Goal: Task Accomplishment & Management: Manage account settings

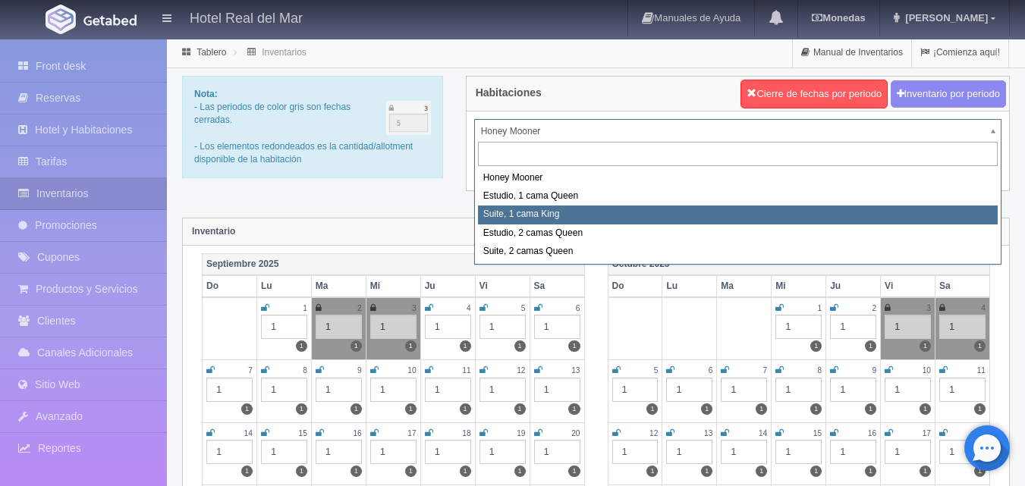
select select "2269"
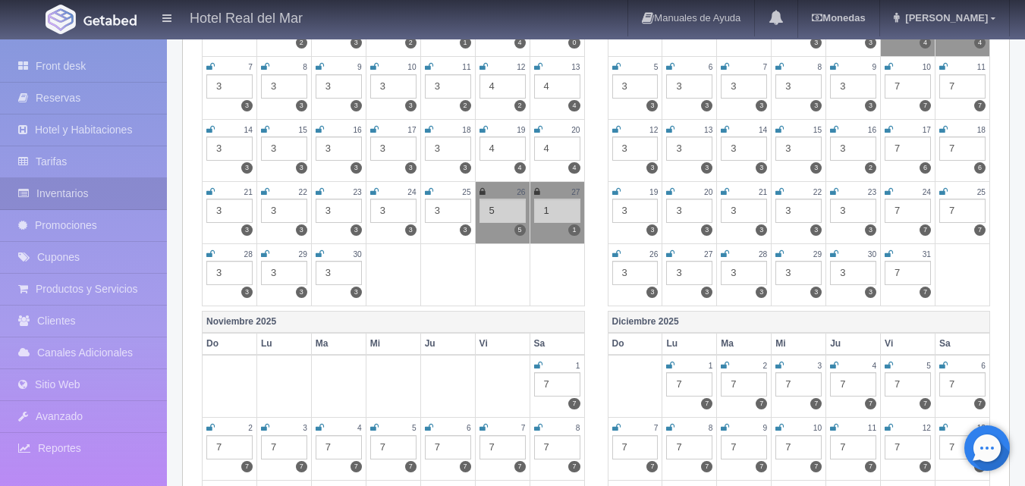
scroll to position [227, 0]
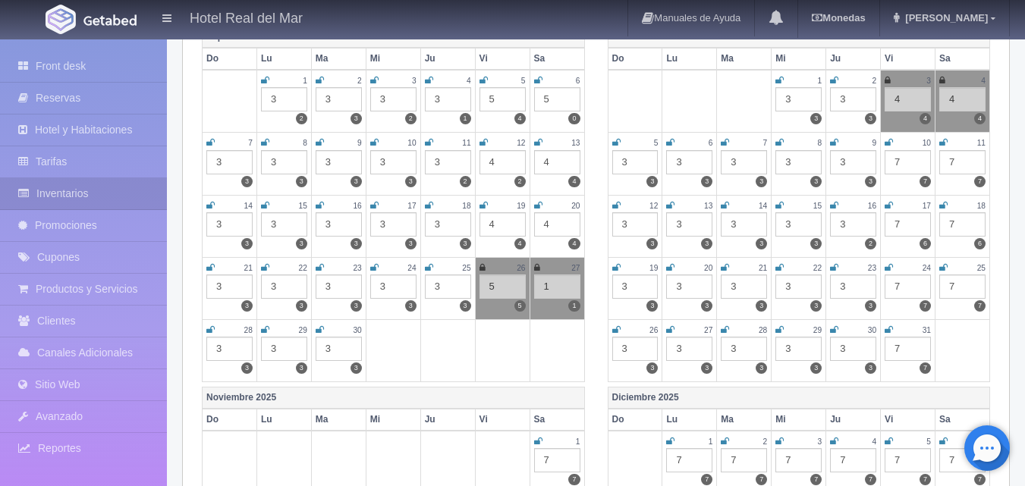
click at [905, 161] on div "7" at bounding box center [907, 162] width 46 height 24
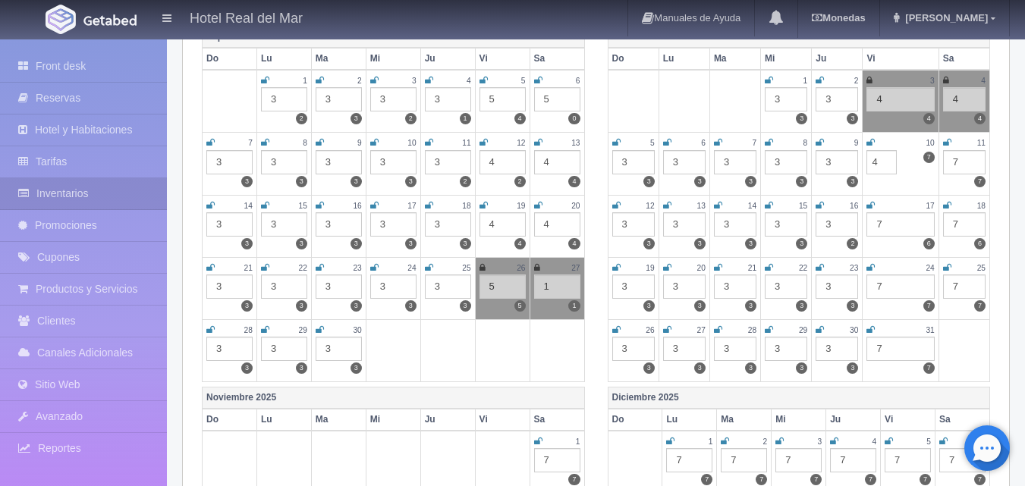
type input "4"
click at [961, 159] on div "7" at bounding box center [964, 162] width 42 height 24
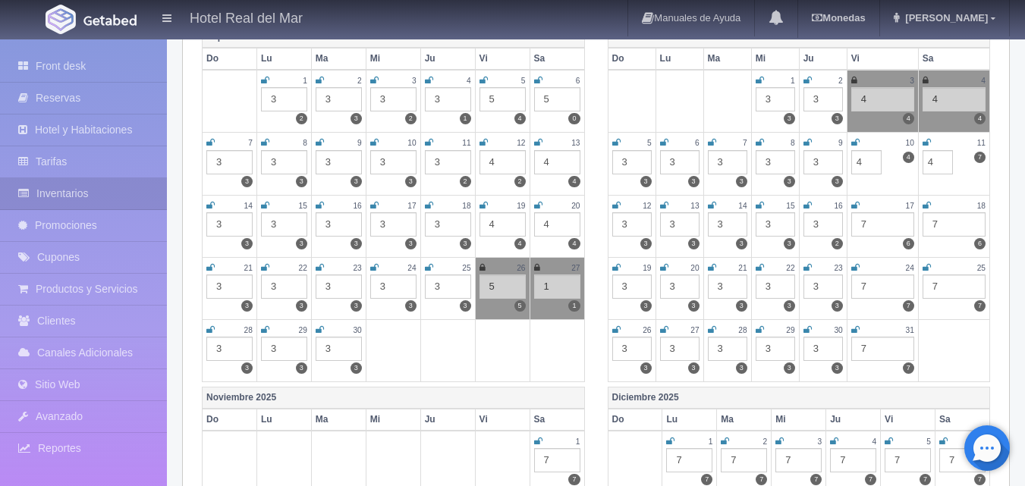
type input "4"
click at [871, 225] on div "7" at bounding box center [882, 224] width 63 height 24
type input "4"
click at [936, 219] on div "7" at bounding box center [953, 224] width 63 height 24
type input "4"
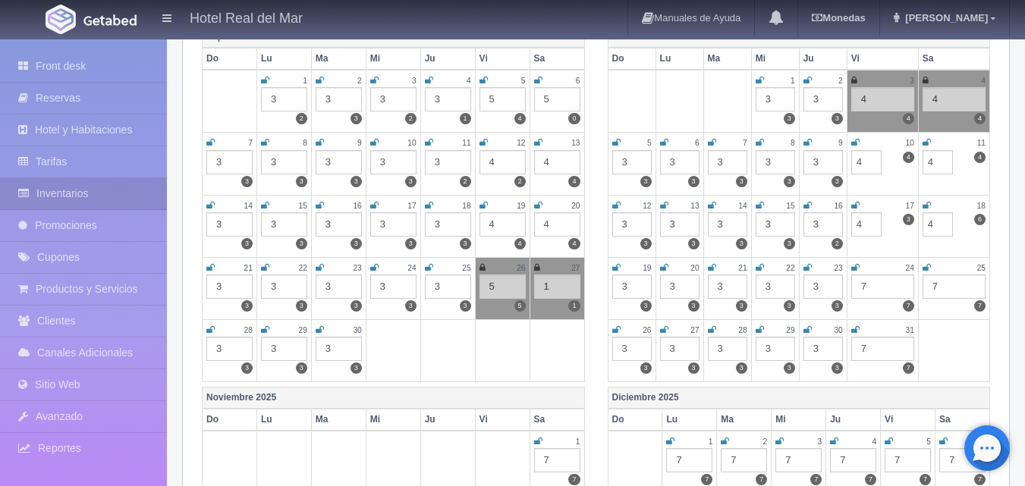
click at [867, 287] on div "7" at bounding box center [882, 287] width 63 height 24
type input "4"
click at [937, 287] on div "7" at bounding box center [953, 287] width 63 height 24
type input "4"
click at [871, 346] on div "7" at bounding box center [882, 349] width 63 height 24
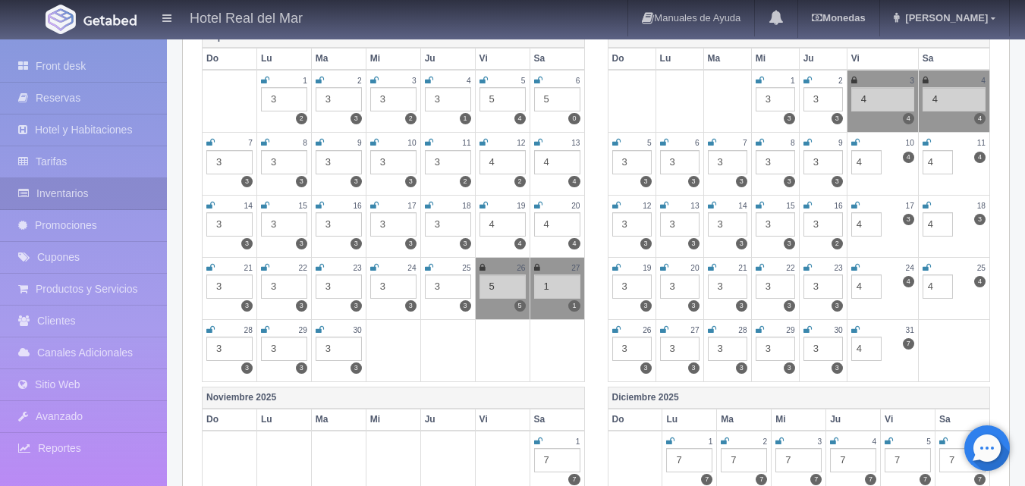
type input "4"
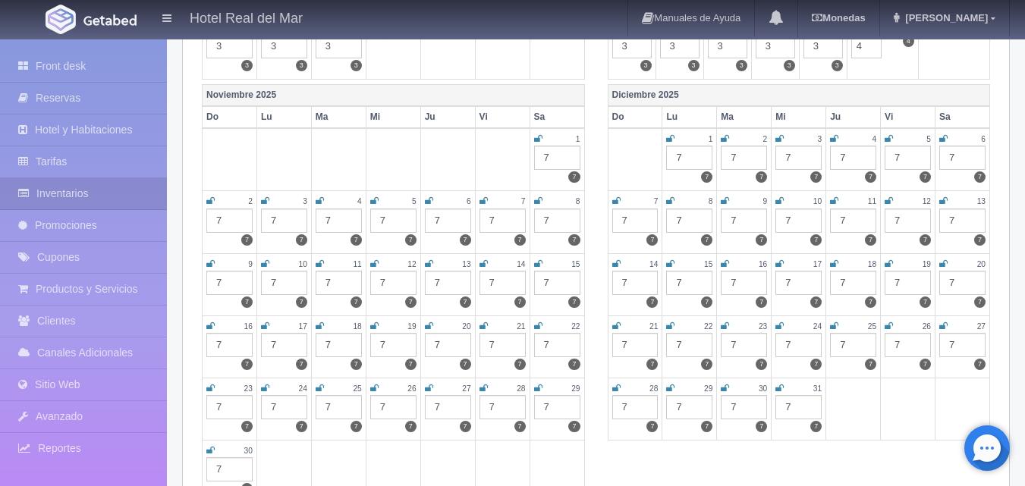
scroll to position [531, 0]
click at [548, 155] on div "7" at bounding box center [557, 157] width 46 height 24
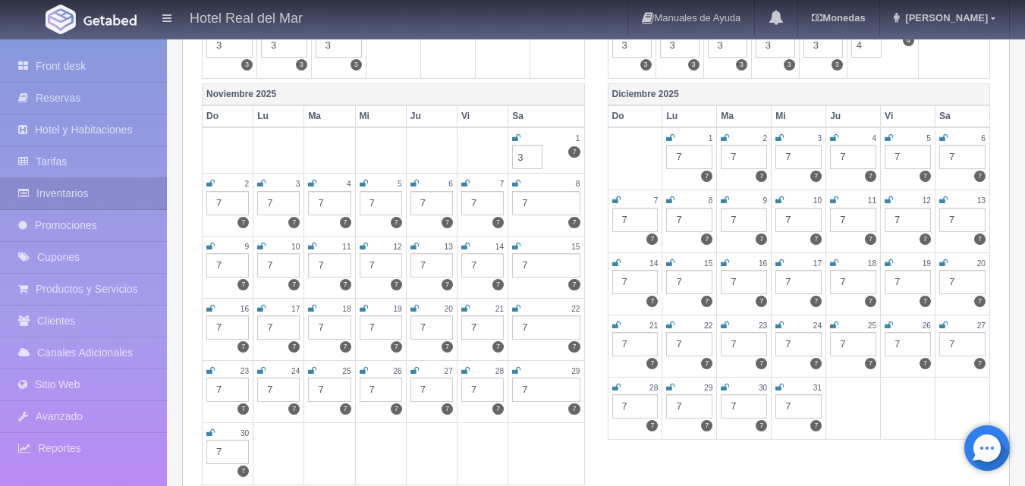
type input "3"
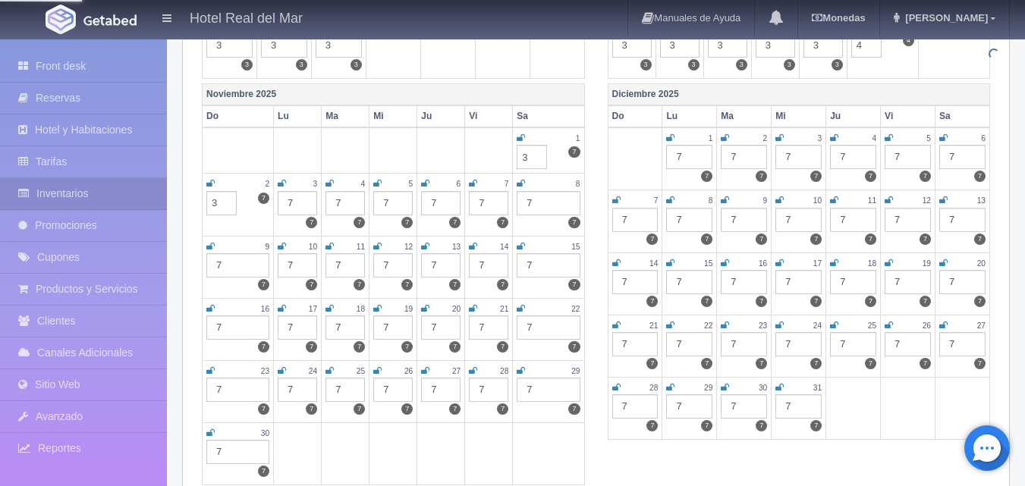
type input "3"
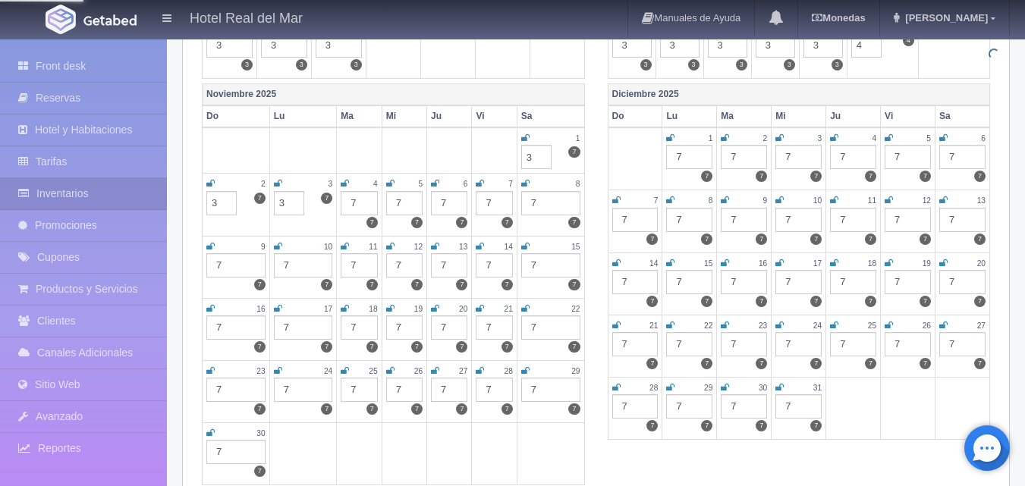
type input "3"
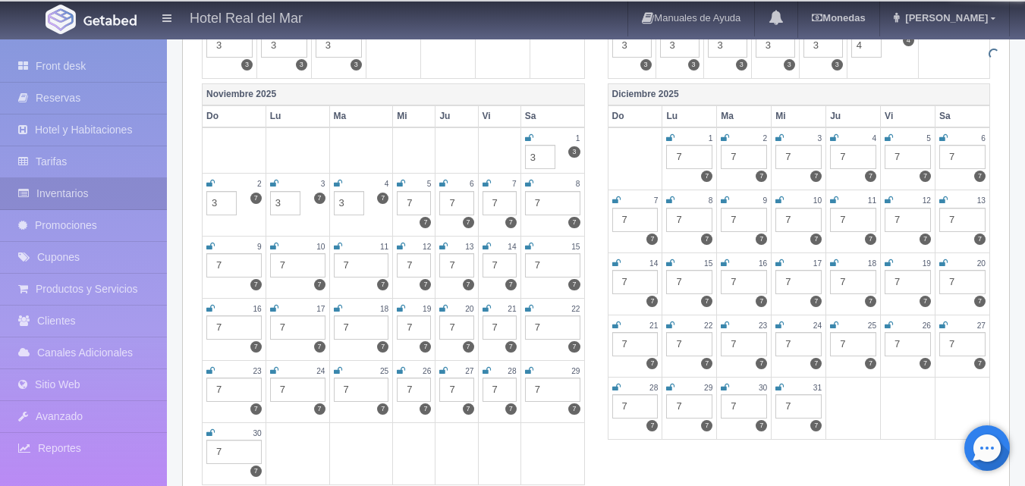
type input "3"
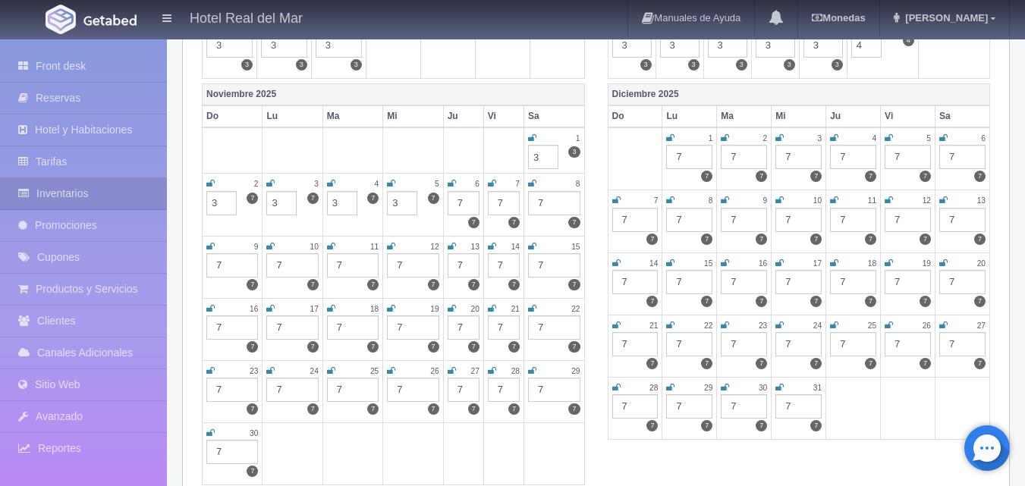
type input "3"
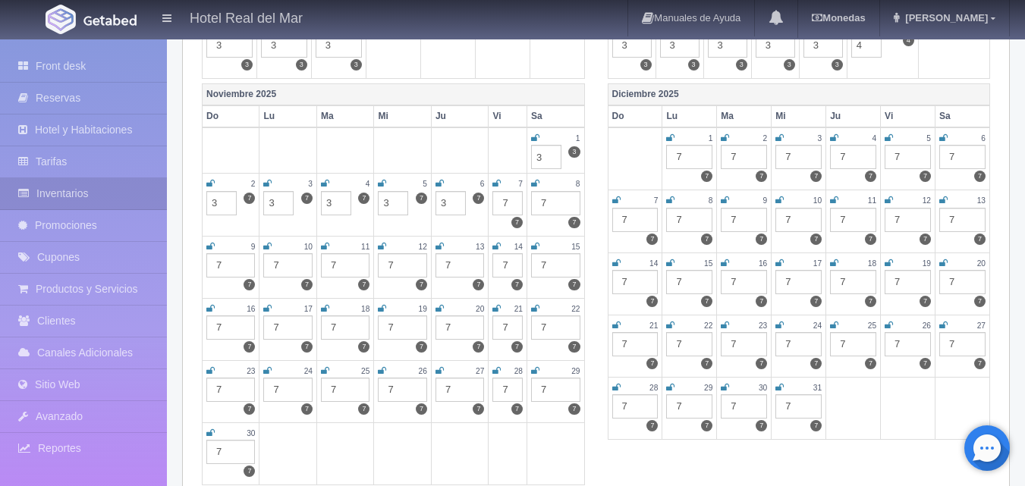
type input "3"
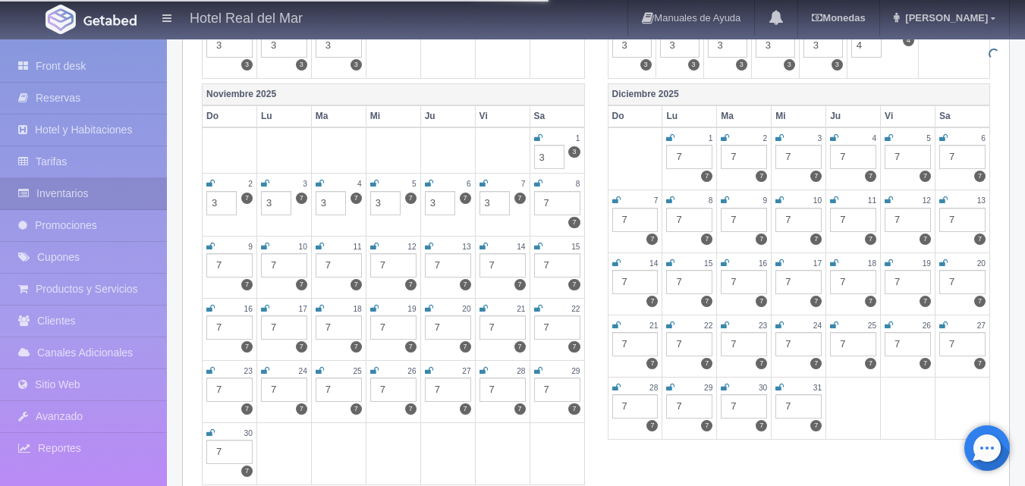
type input "3"
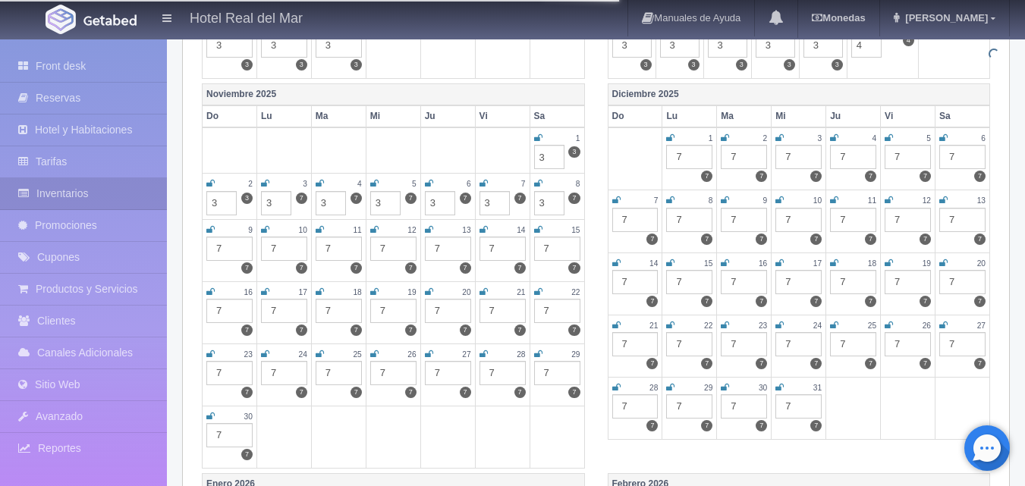
type input "3"
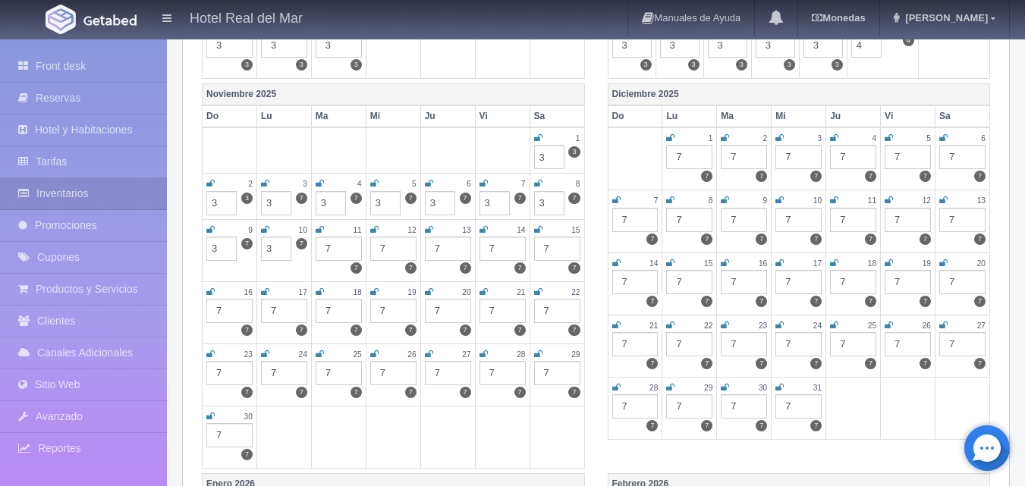
type input "3"
type input "33"
click at [332, 249] on input "33" at bounding box center [330, 249] width 30 height 24
type input "7"
click at [329, 247] on input "7" at bounding box center [330, 249] width 30 height 24
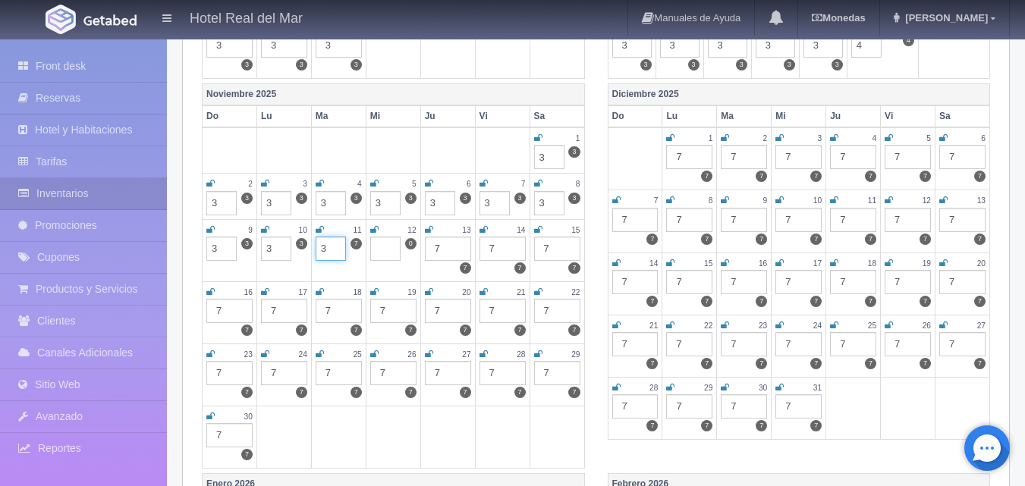
type input "3"
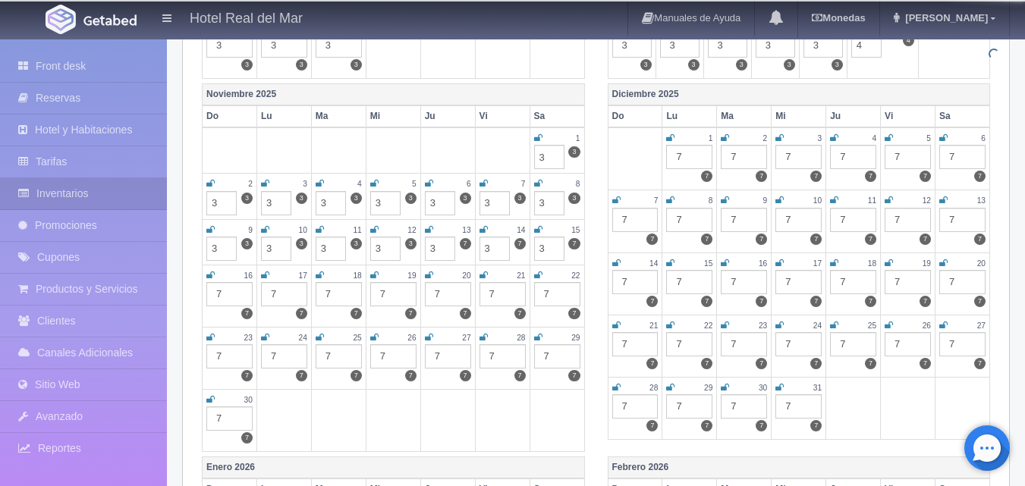
type input "3"
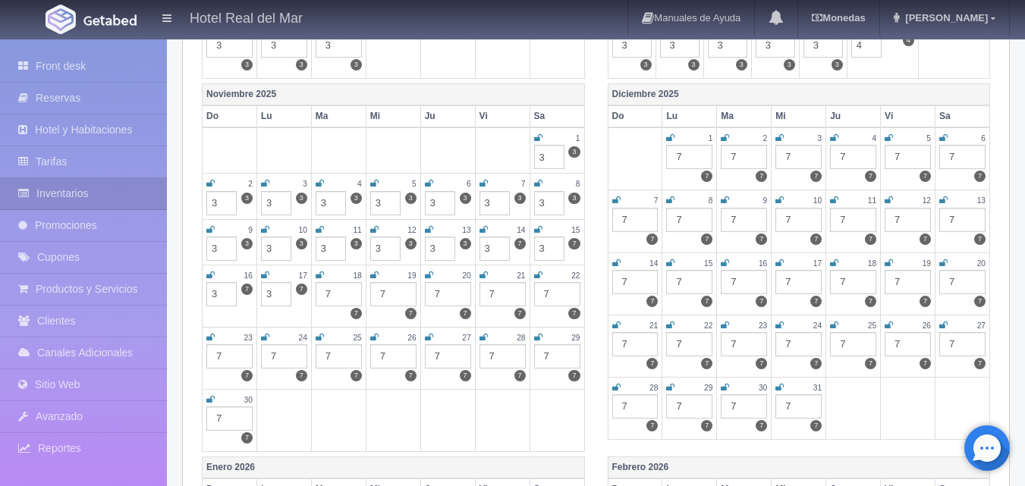
type input "3"
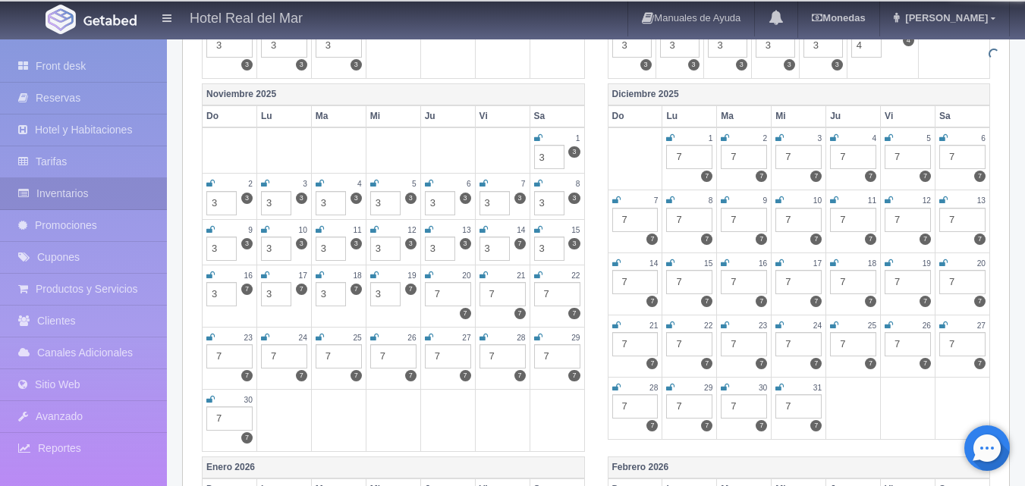
type input "3"
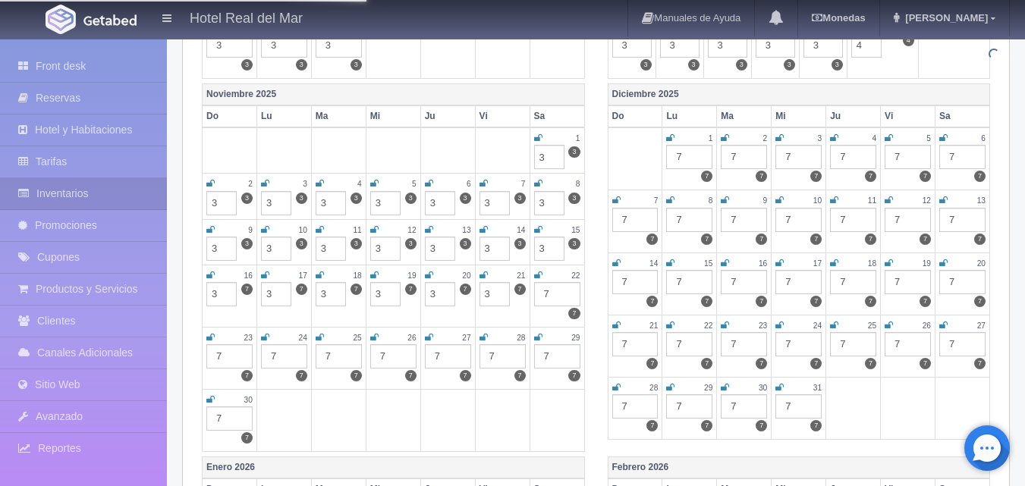
type input "3"
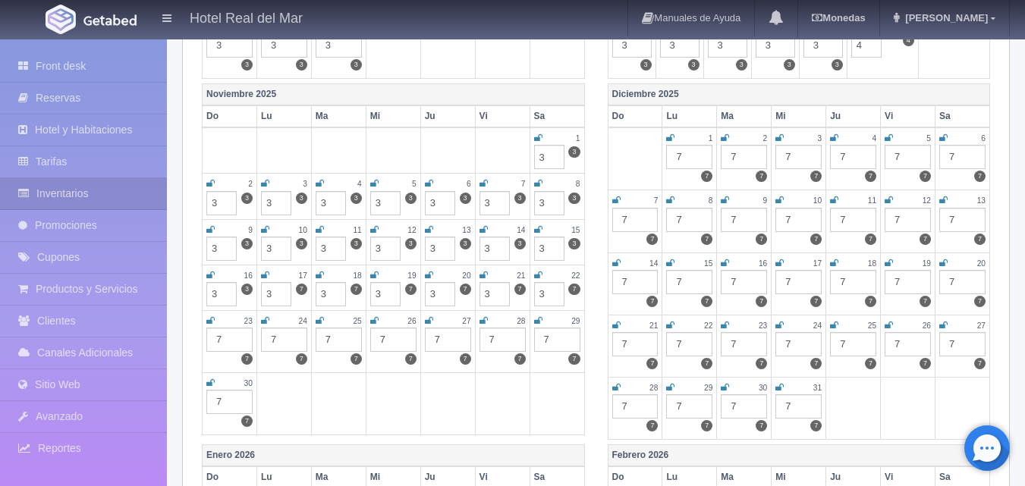
type input "3"
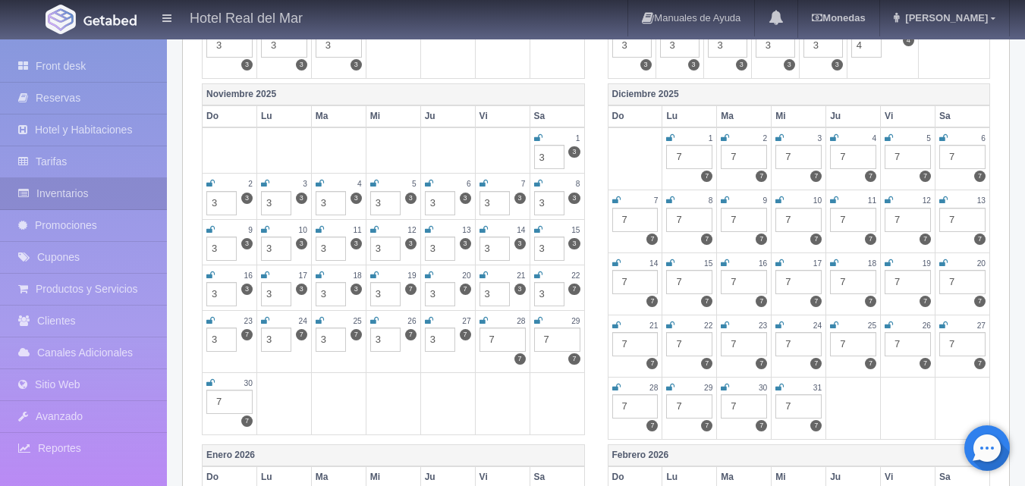
type input "3"
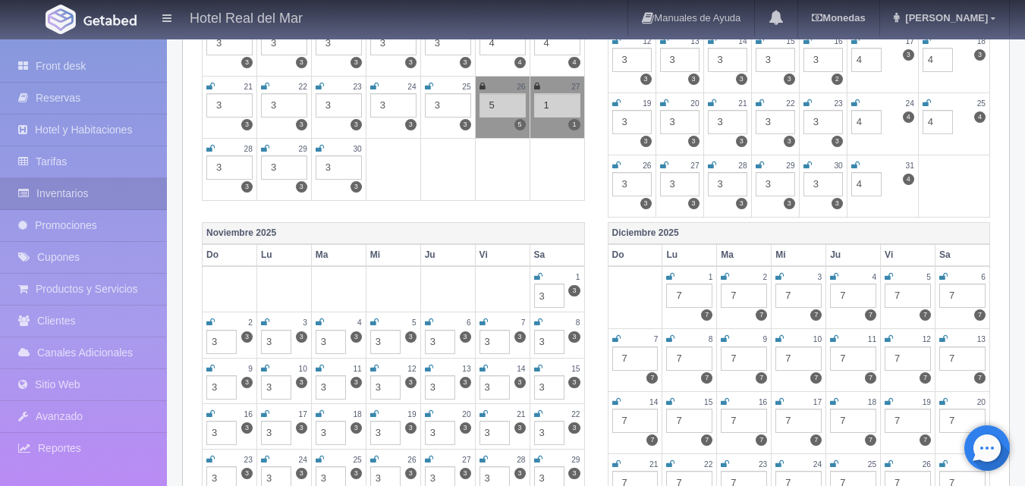
scroll to position [463, 0]
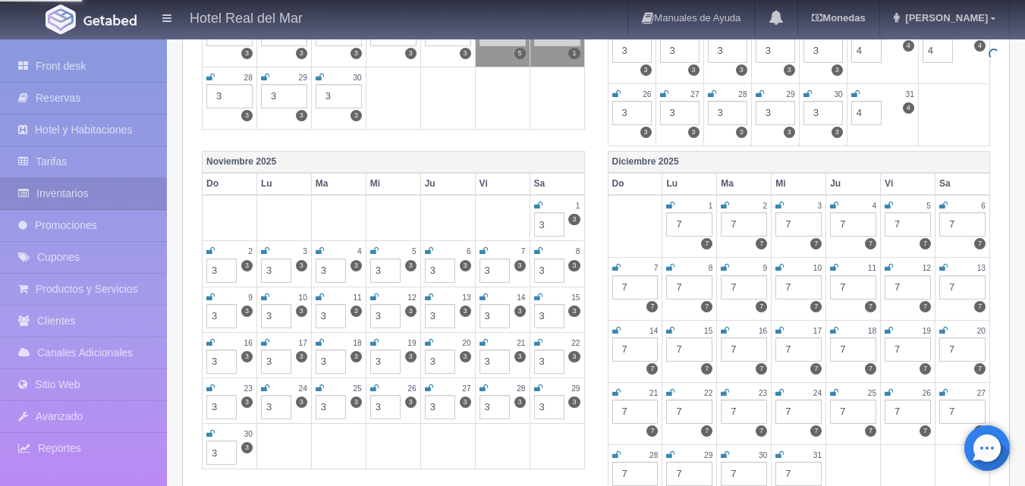
click at [684, 223] on div "7" at bounding box center [689, 224] width 46 height 24
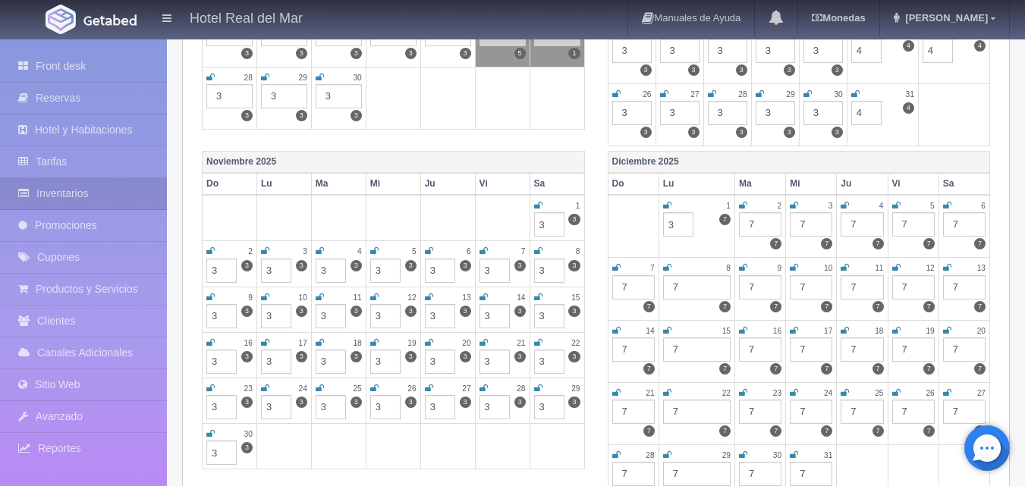
type input "3"
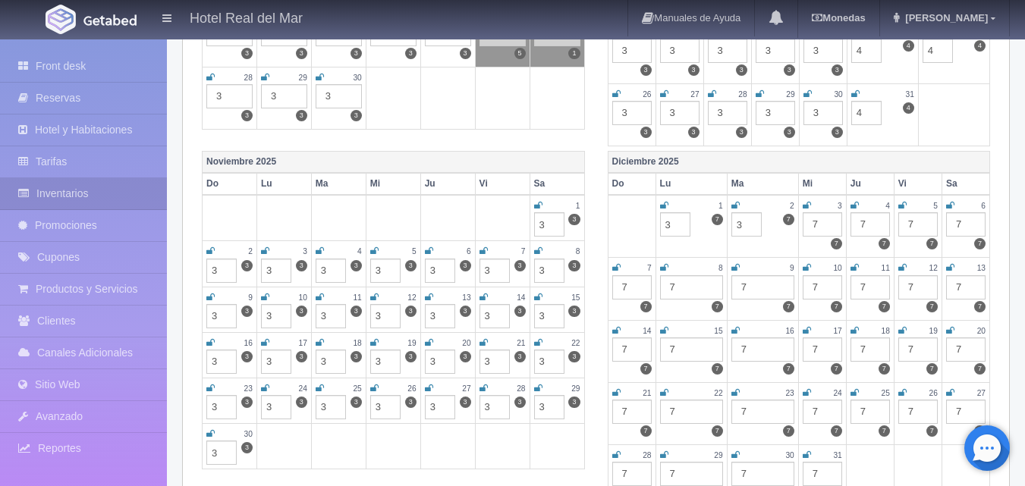
type input "3"
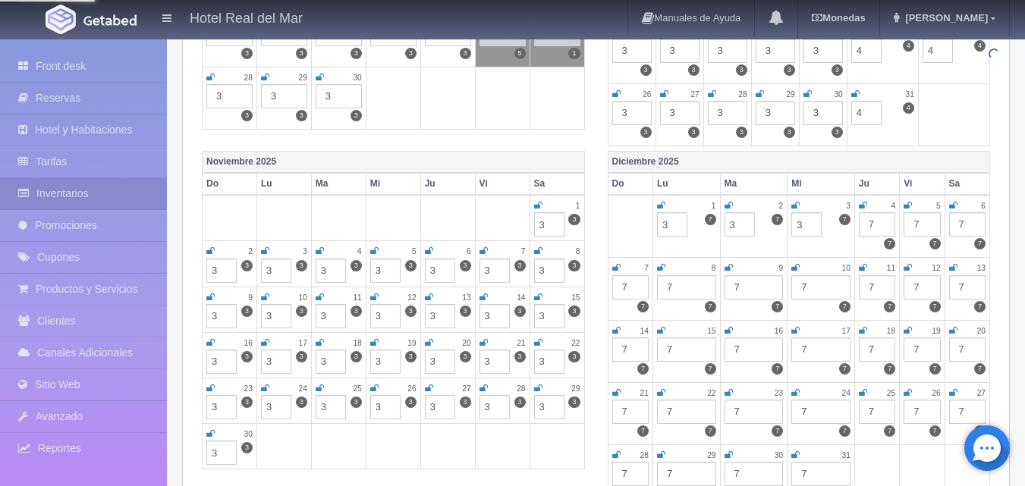
type input "3"
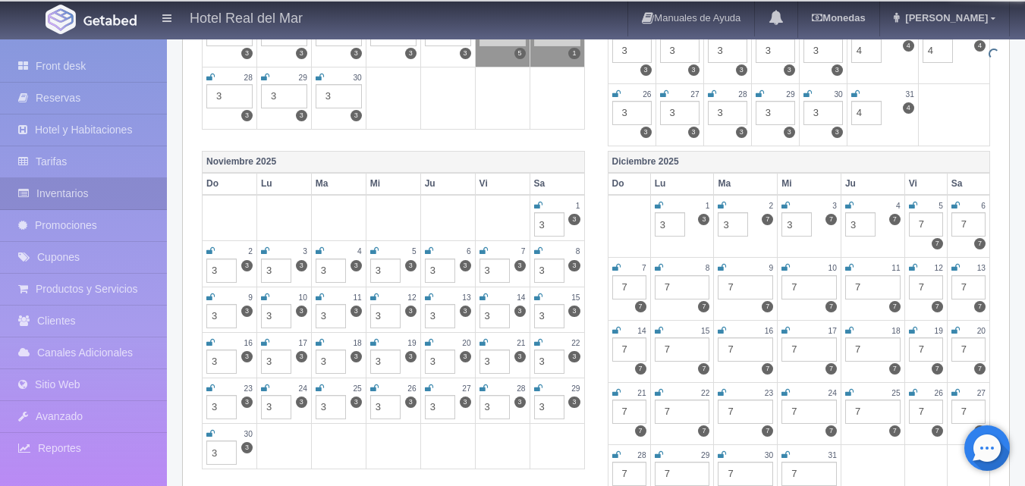
type input "3"
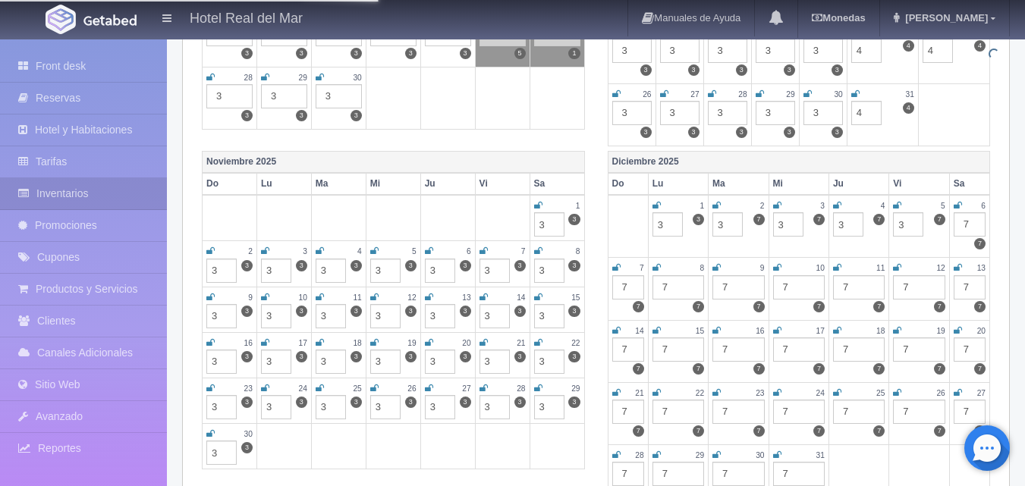
type input "3"
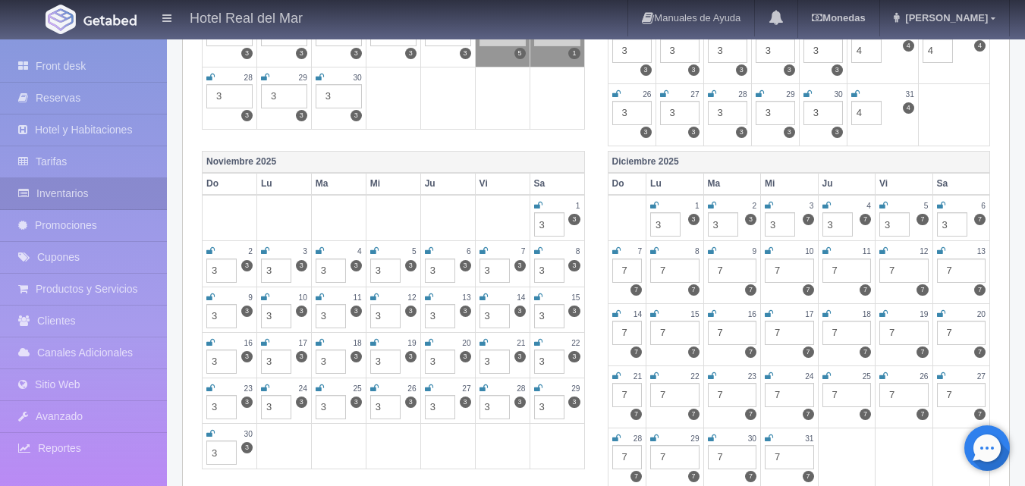
type input "3"
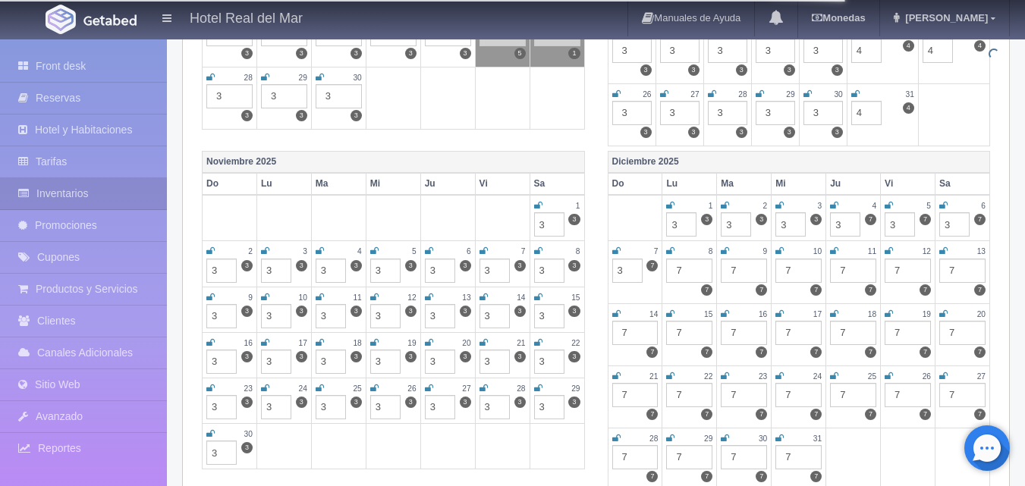
type input "3"
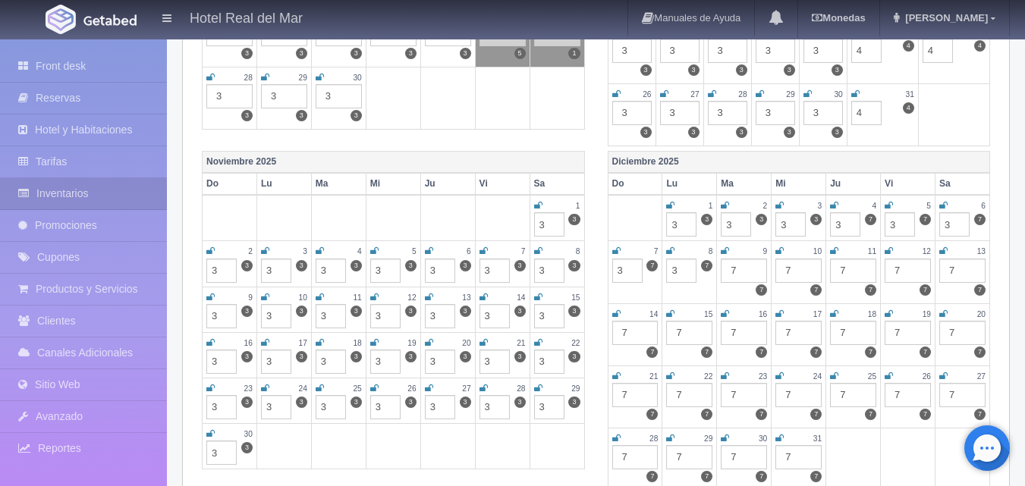
type input "3"
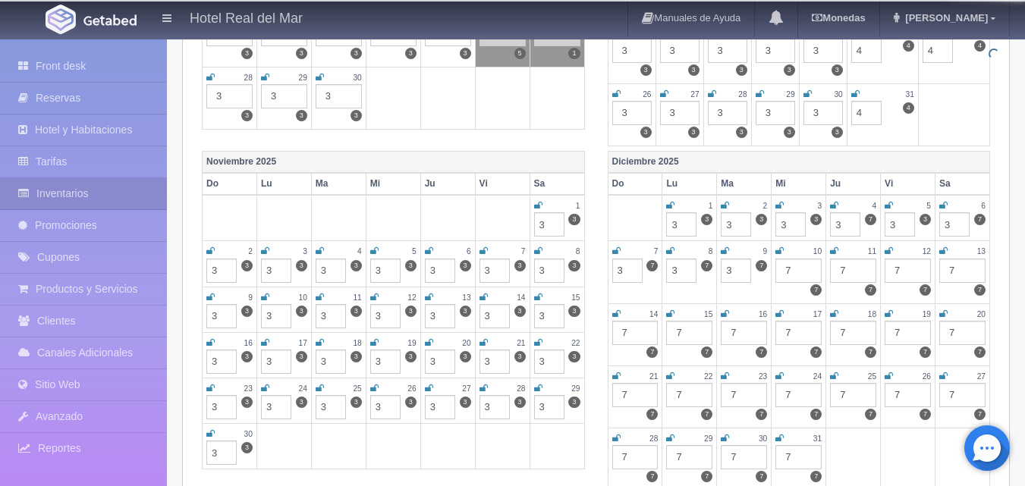
type input "3"
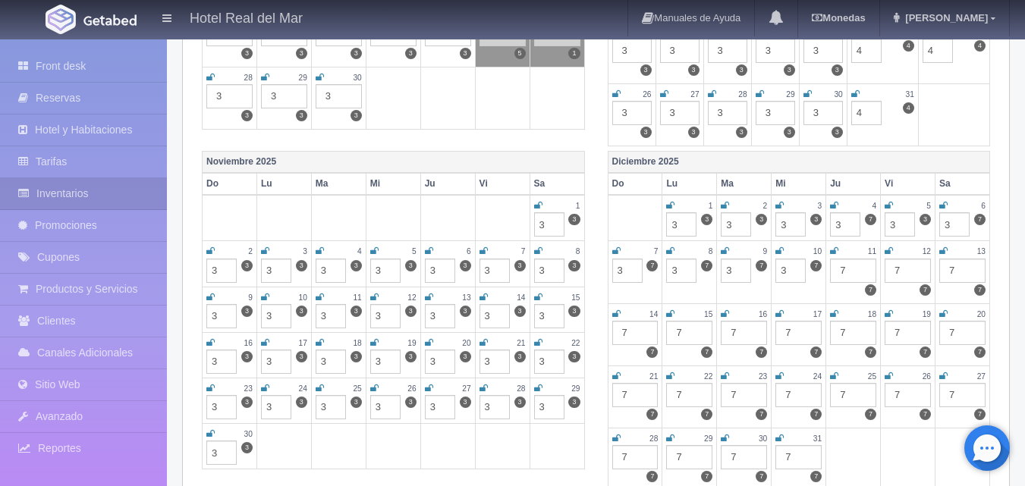
type input "3"
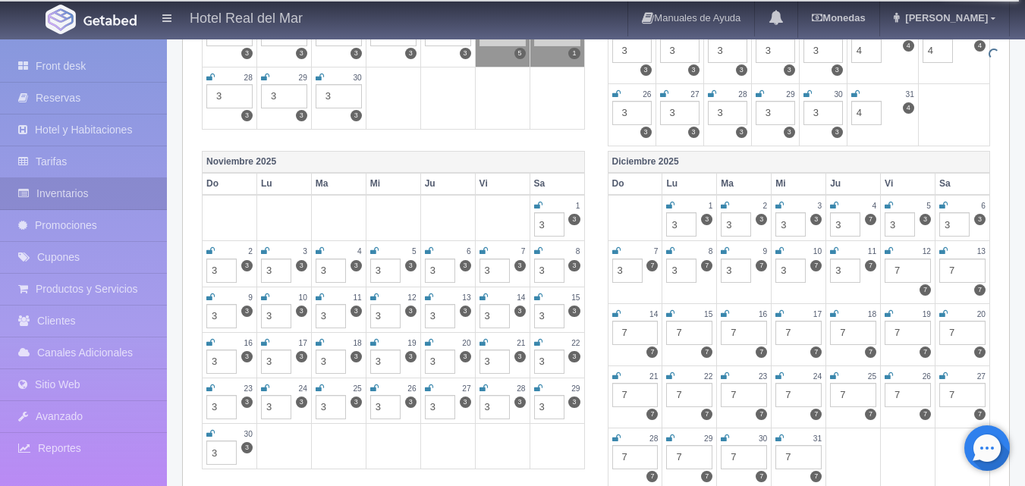
type input "3"
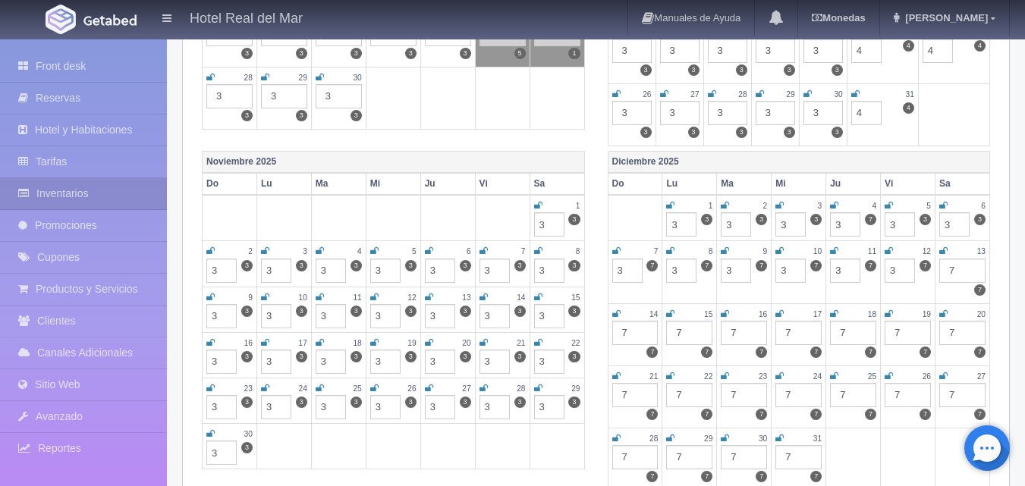
type input "3"
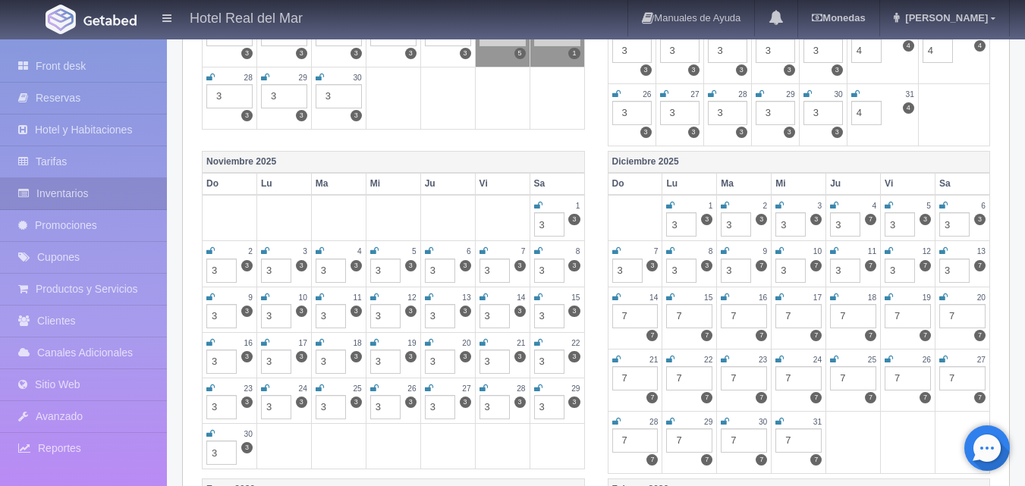
type input "3"
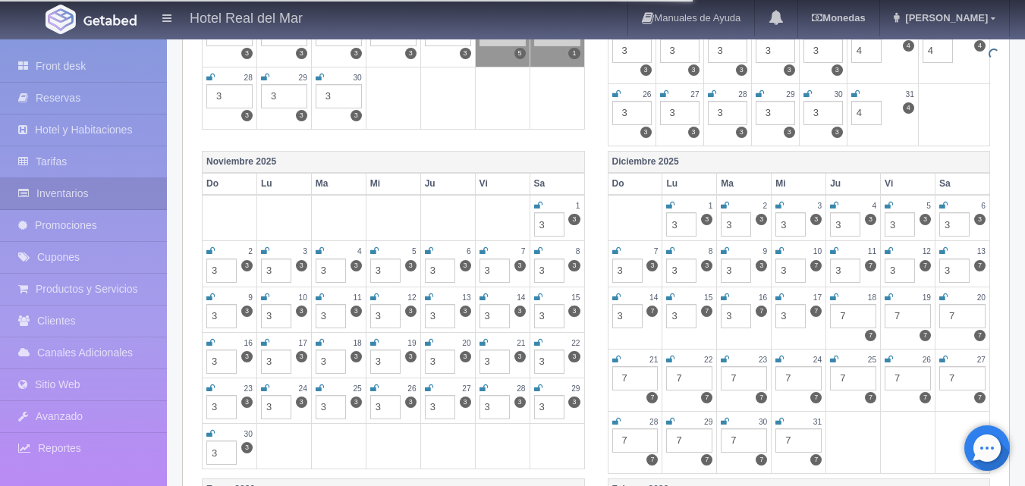
type input "3"
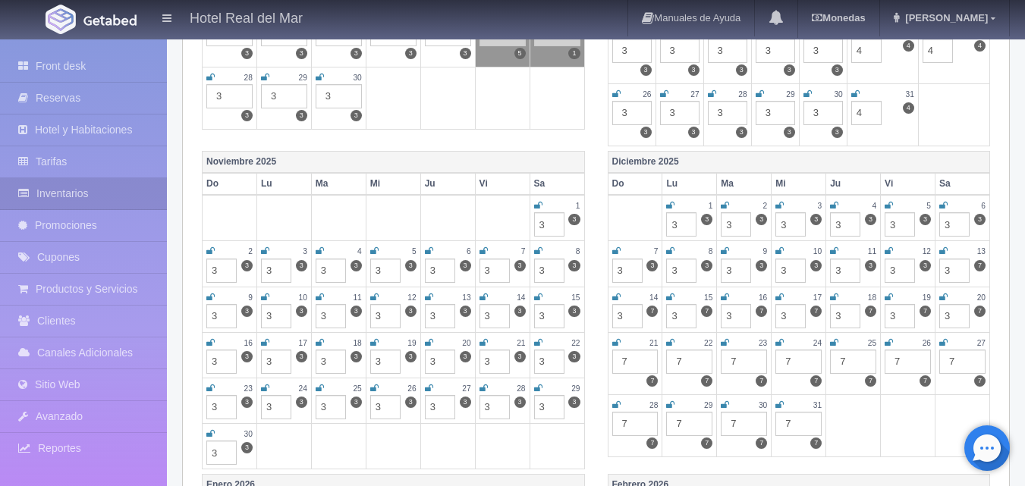
type input "3"
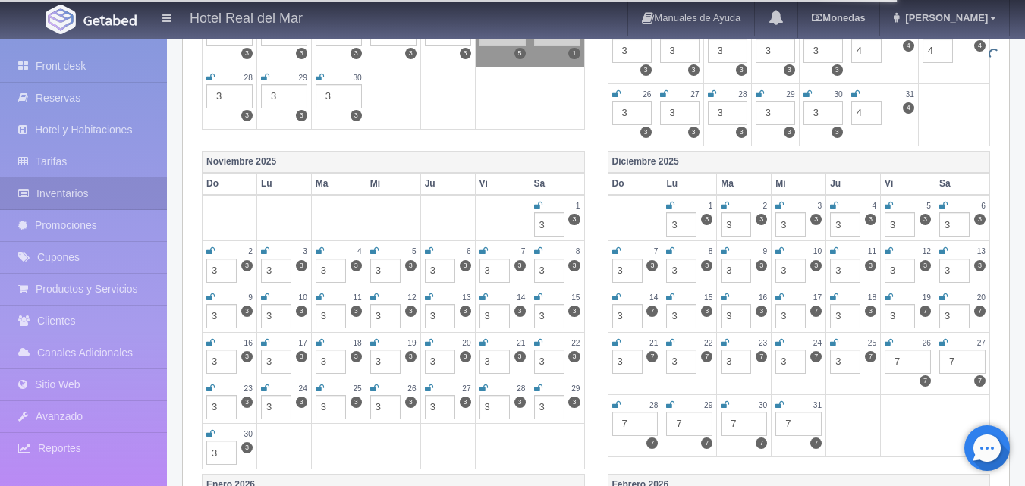
type input "3"
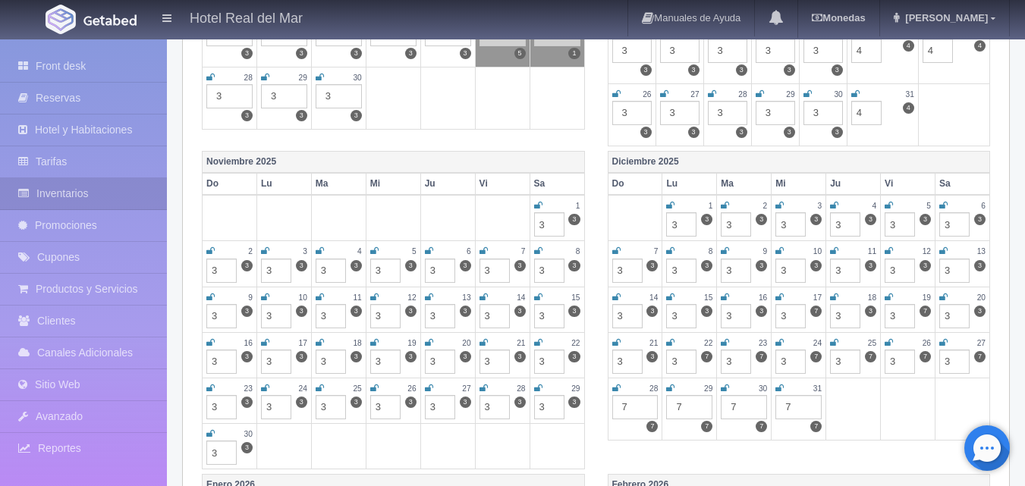
type input "3"
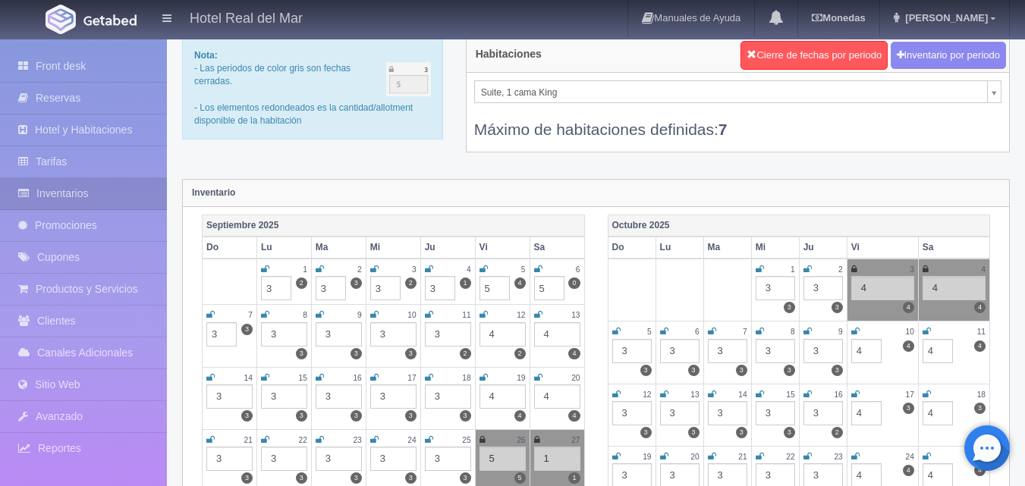
type input "3"
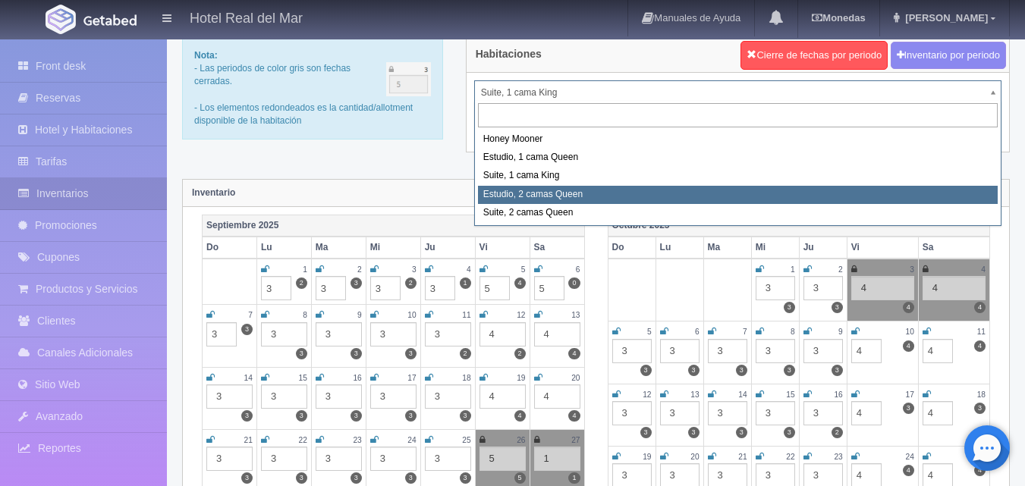
select select "2270"
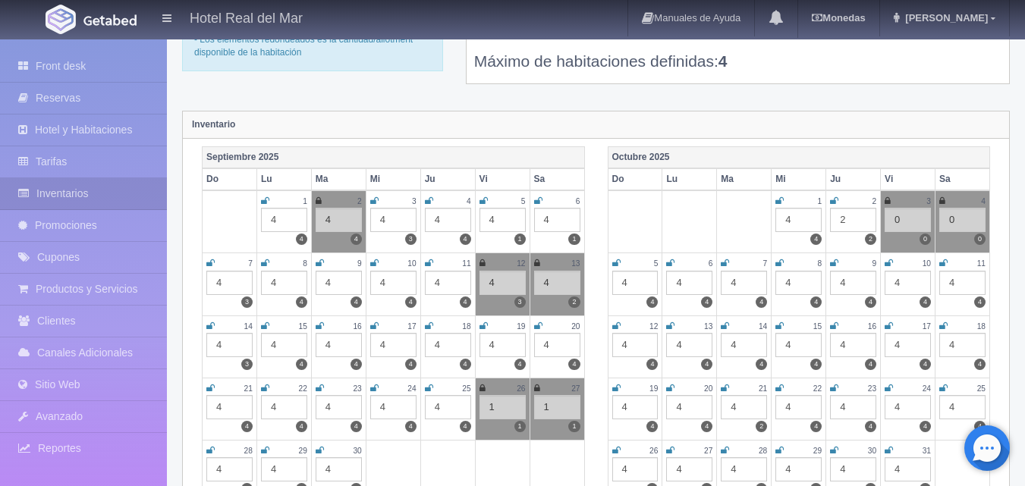
scroll to position [152, 0]
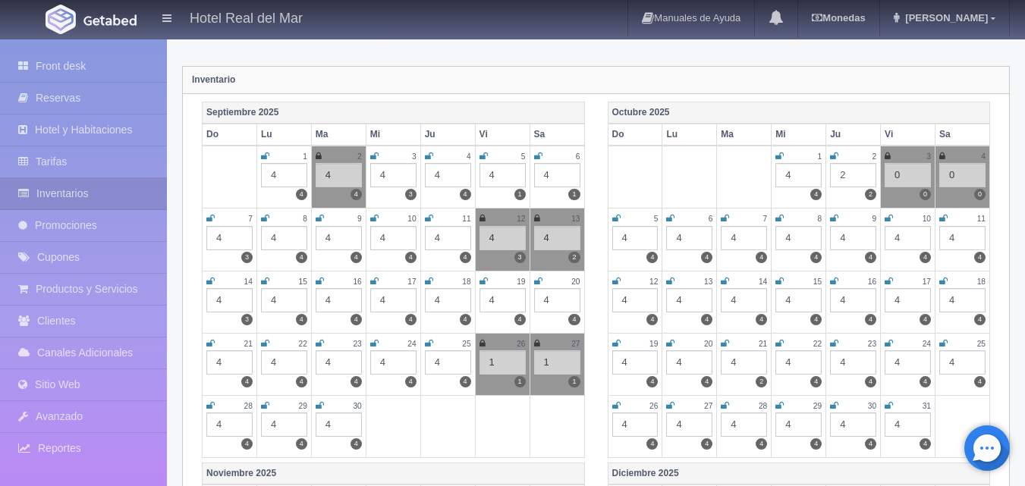
click at [223, 236] on div "4" at bounding box center [229, 238] width 46 height 24
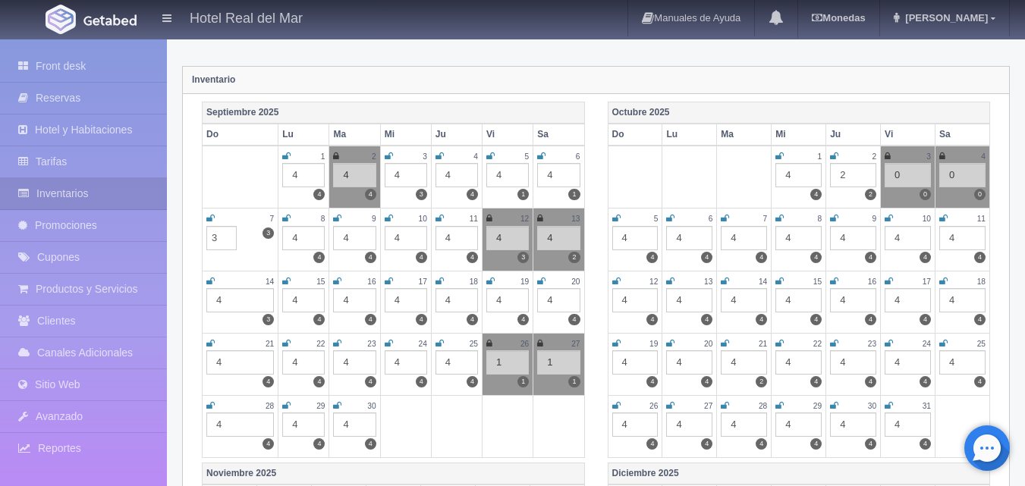
type input "3"
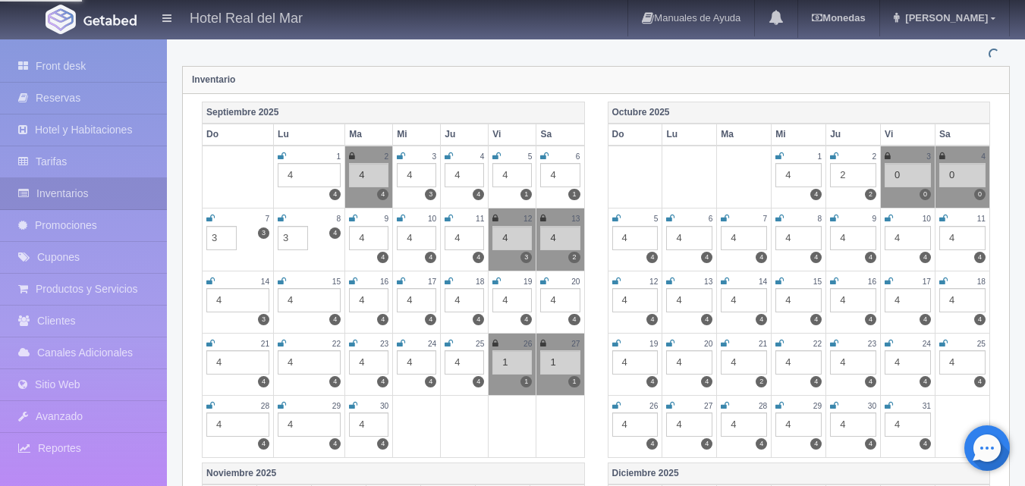
type input "3"
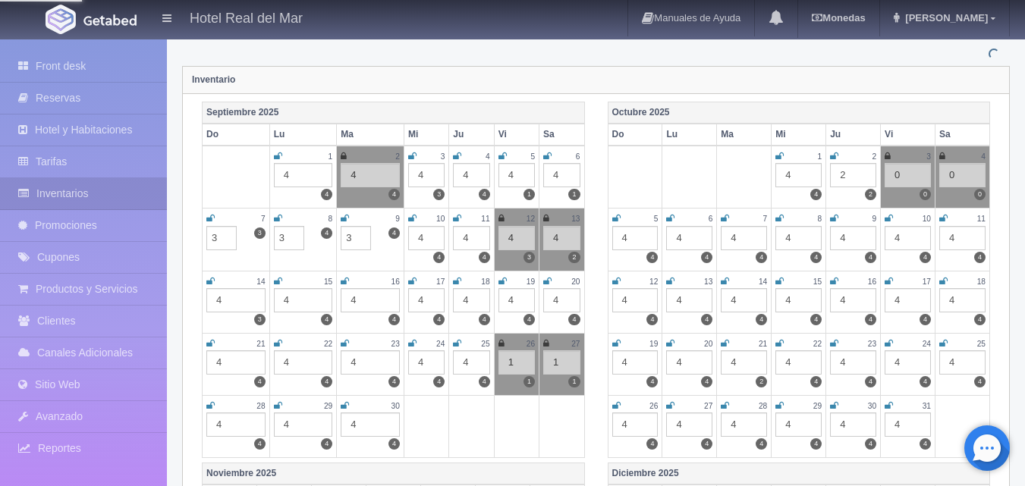
type input "3"
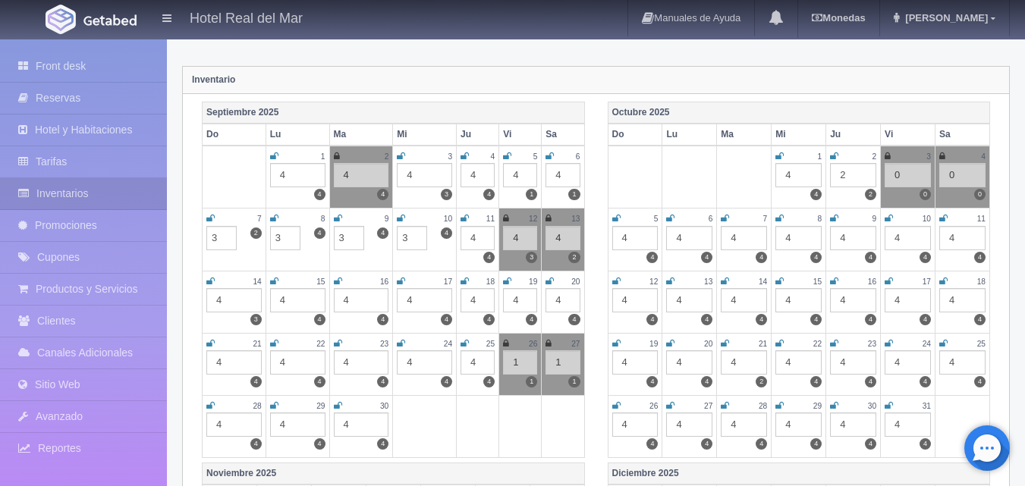
type input "3"
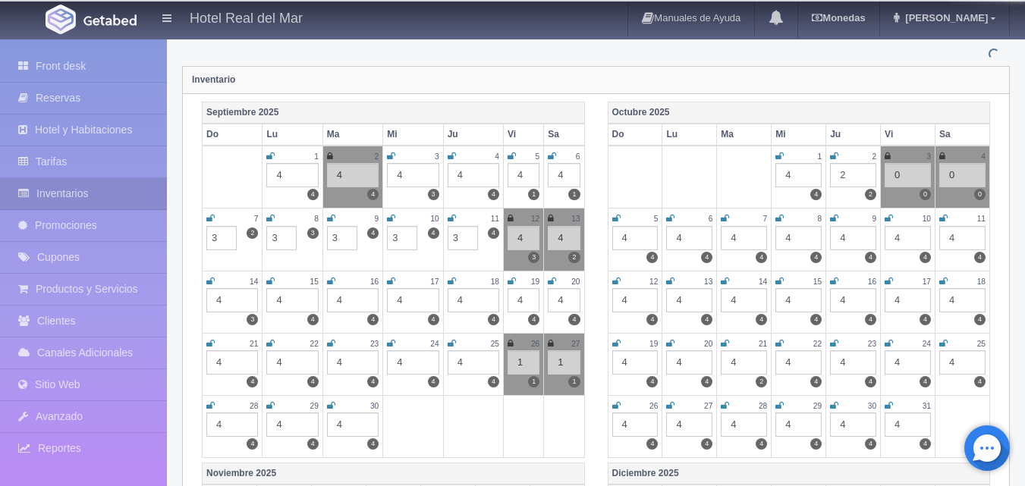
type input "3"
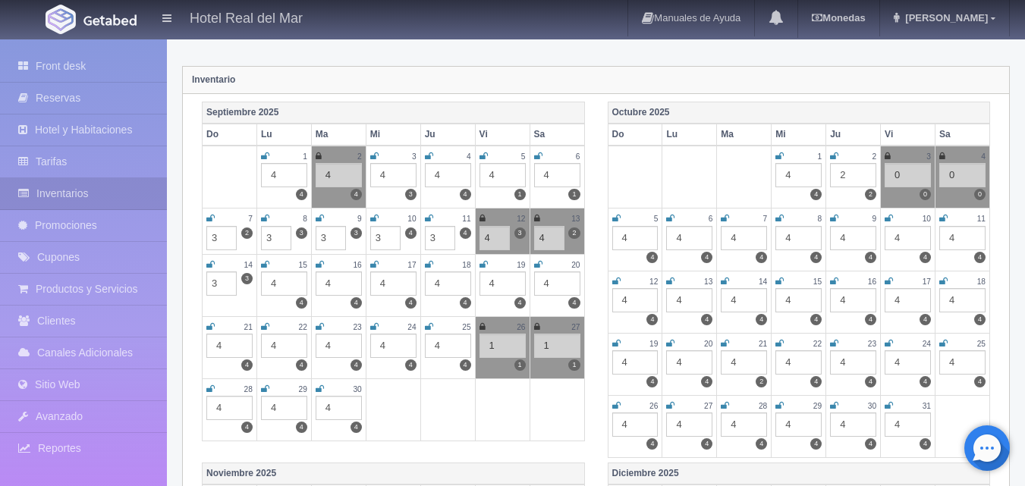
type input "3"
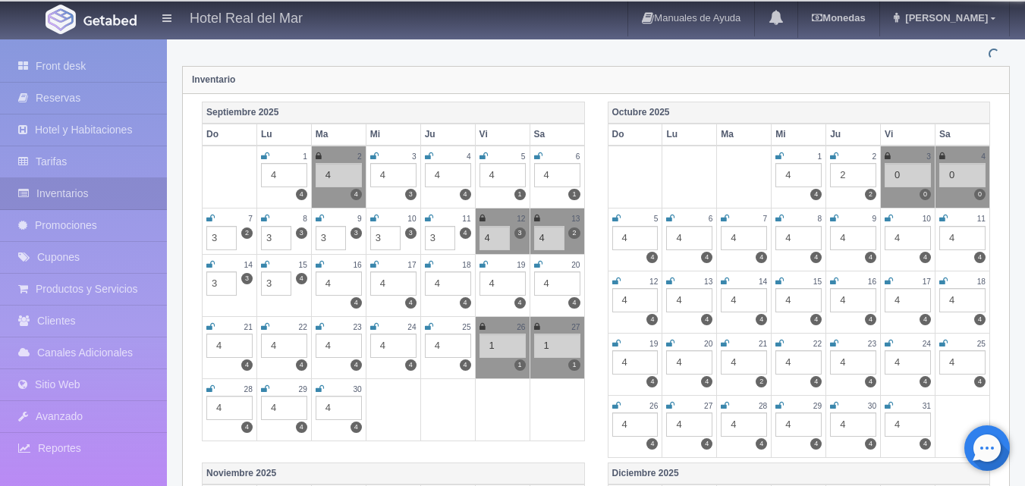
type input "3"
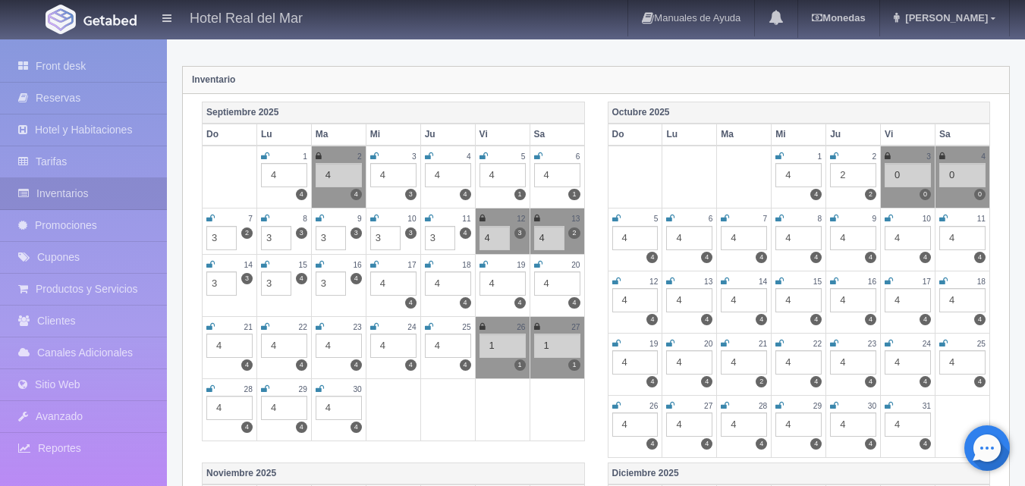
type input "3"
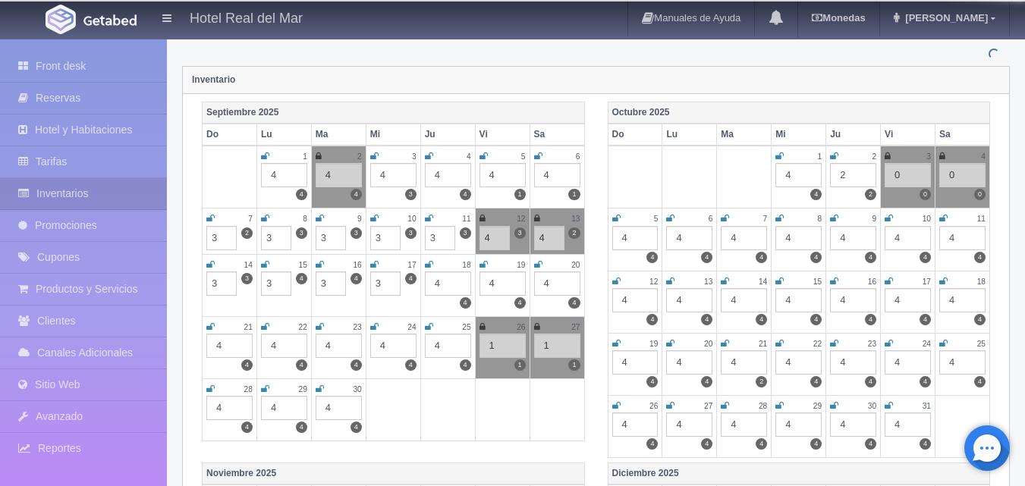
type input "3"
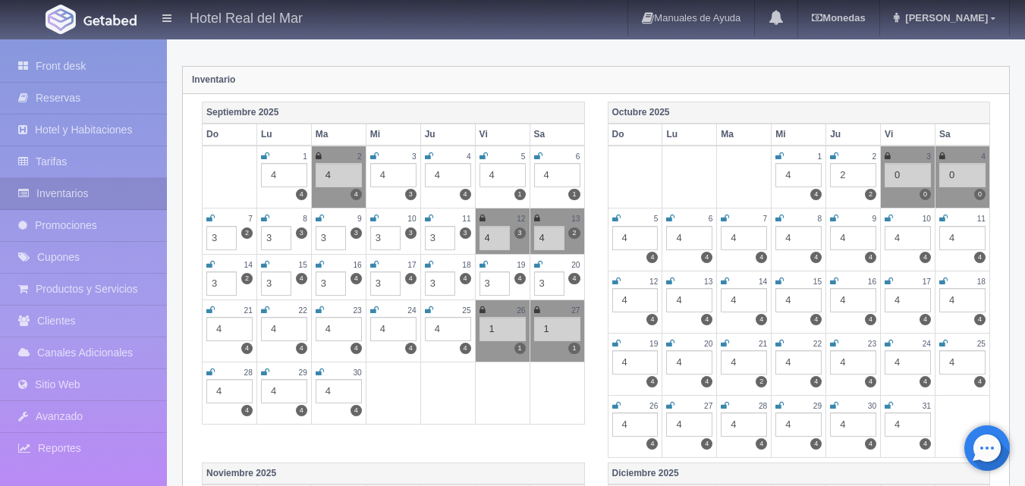
type input "3"
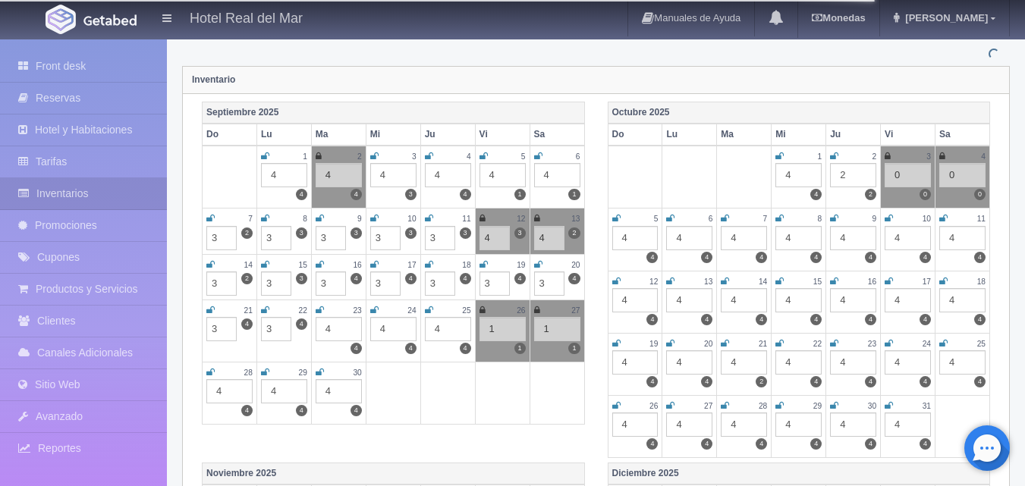
type input "3"
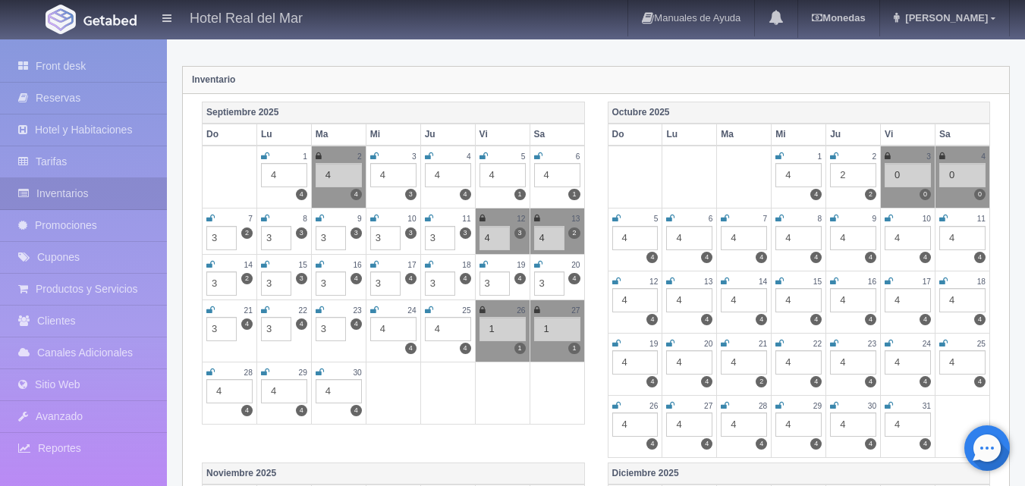
type input "3"
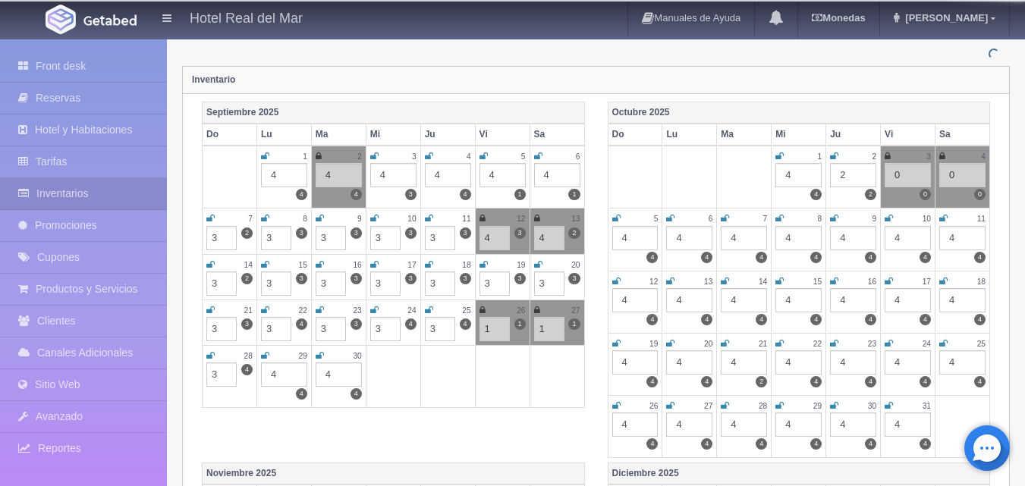
type input "3"
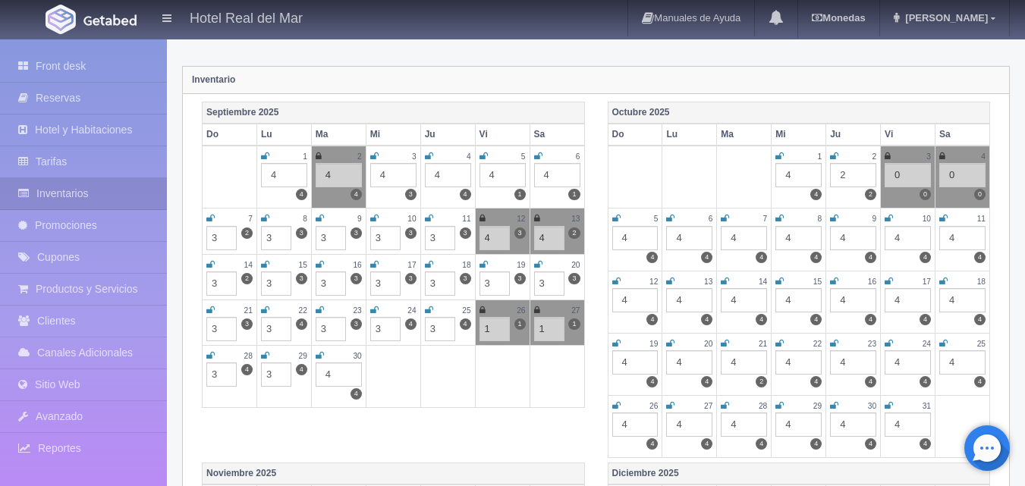
type input "3"
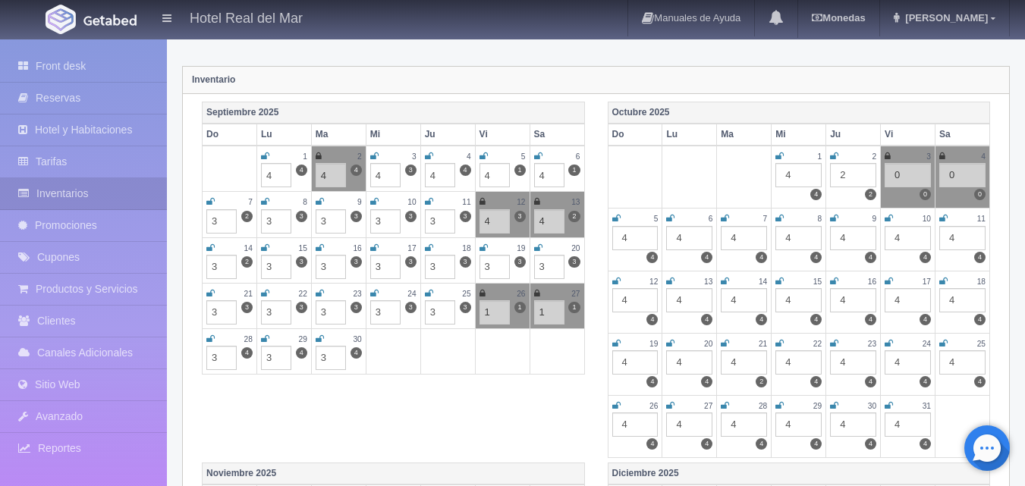
click at [794, 179] on div "4" at bounding box center [798, 175] width 46 height 24
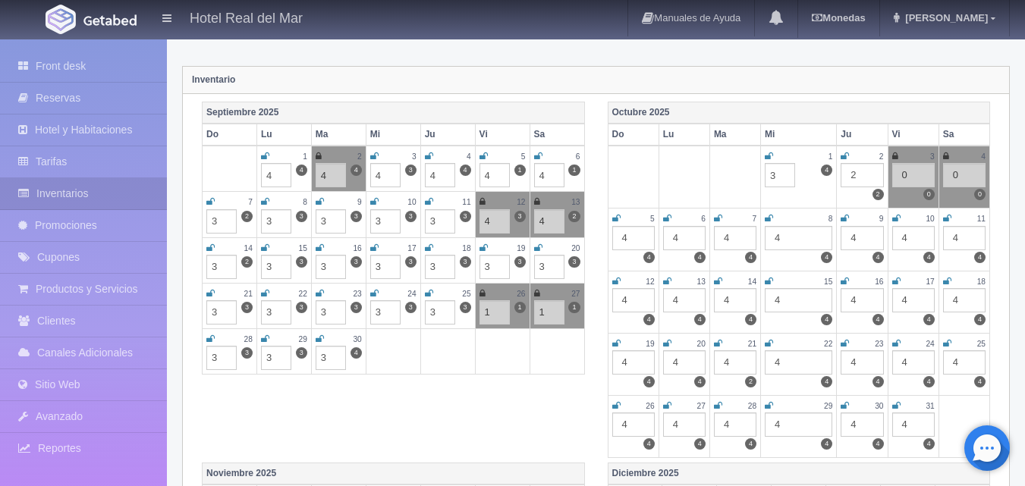
type input "3"
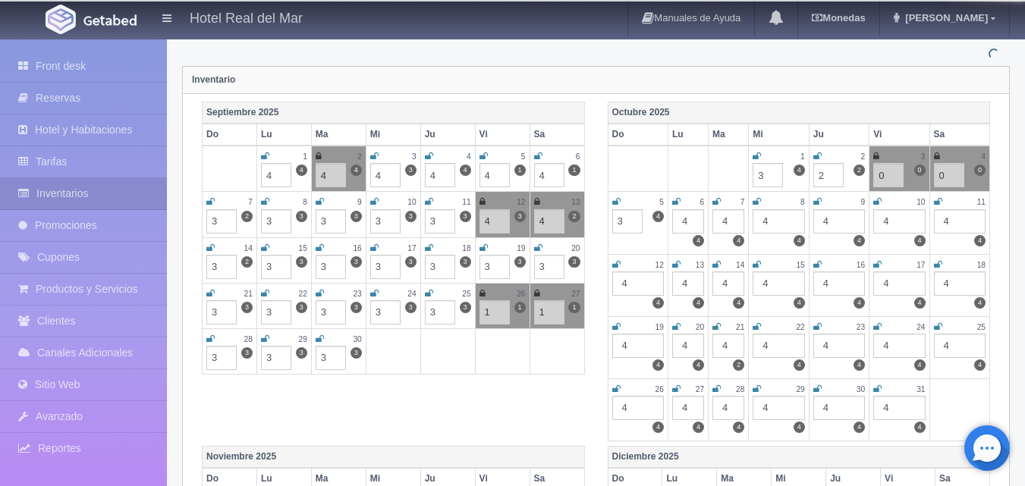
type input "3"
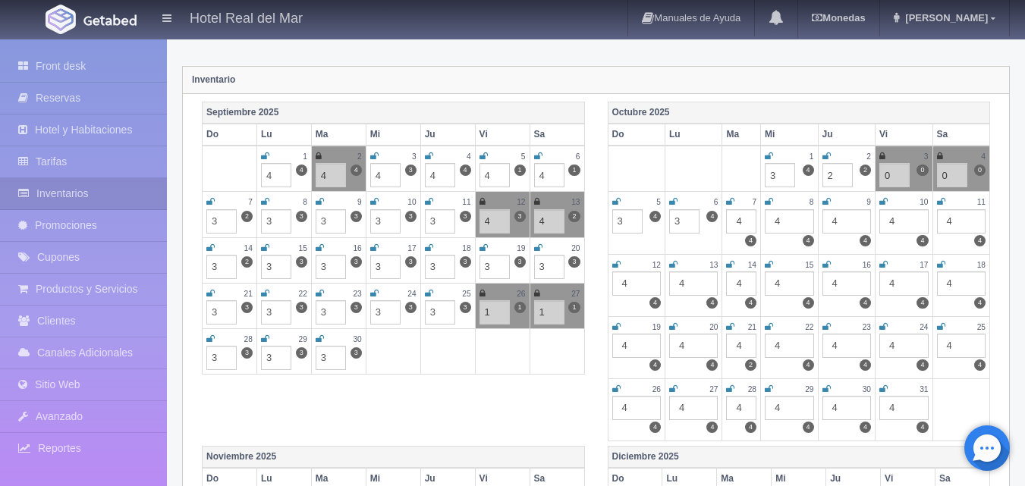
type input "3"
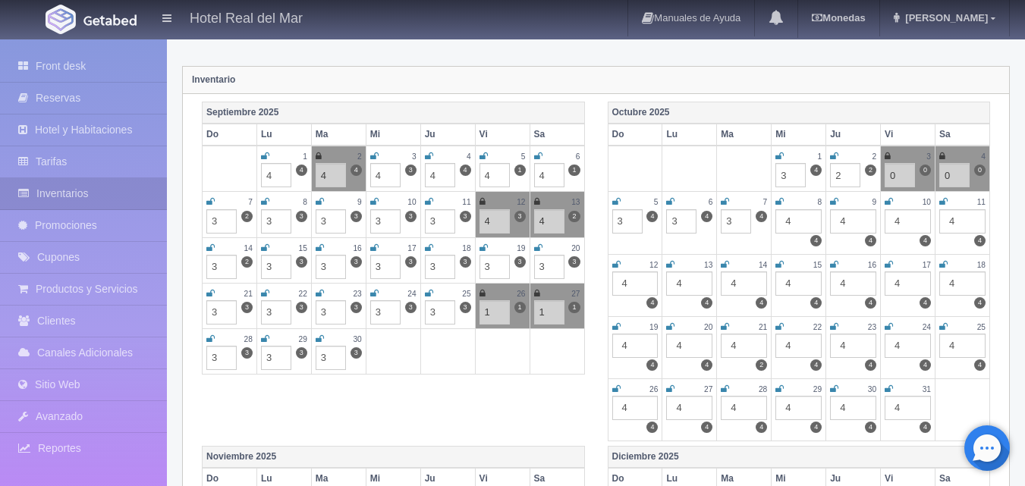
type input "3"
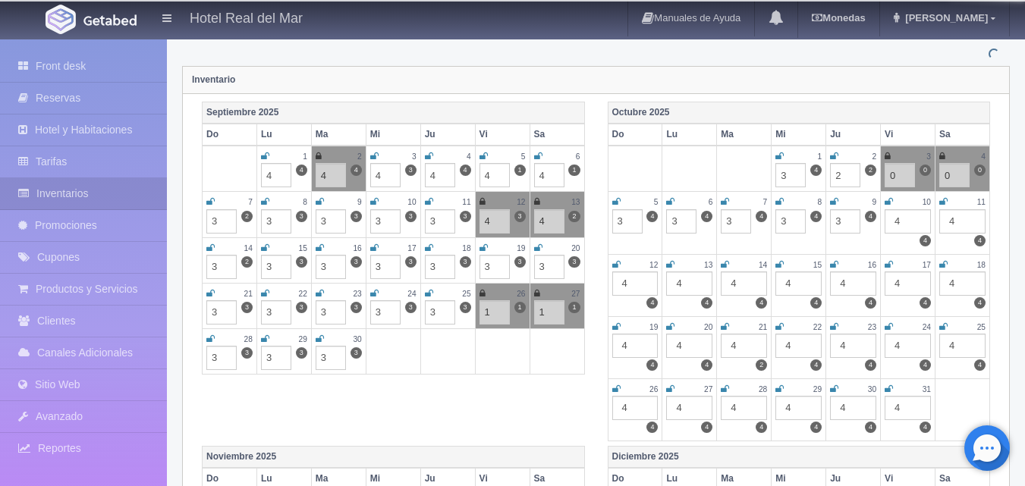
type input "3"
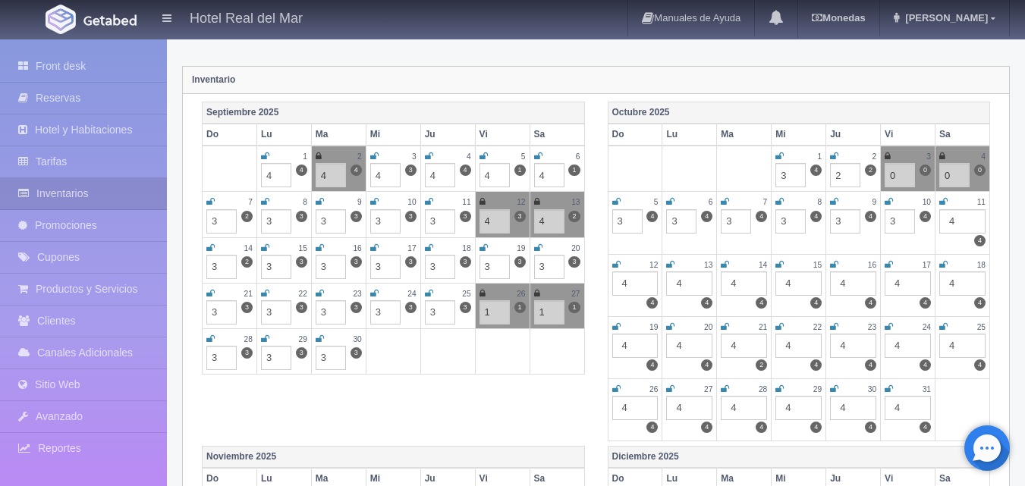
type input "3"
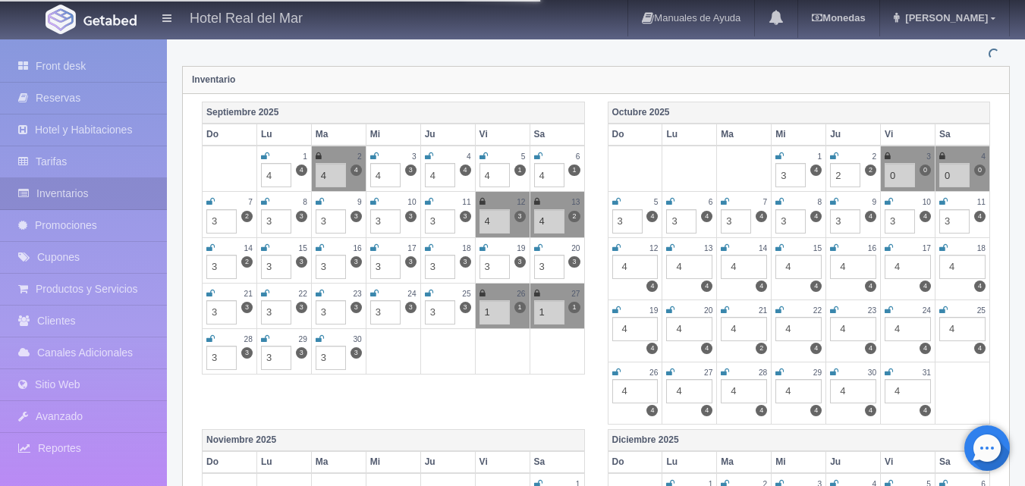
type input "3"
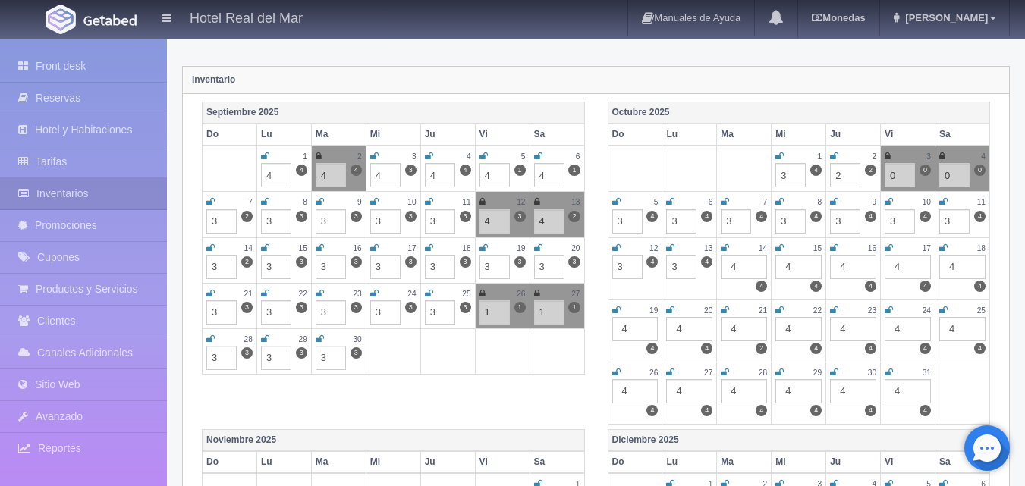
type input "3"
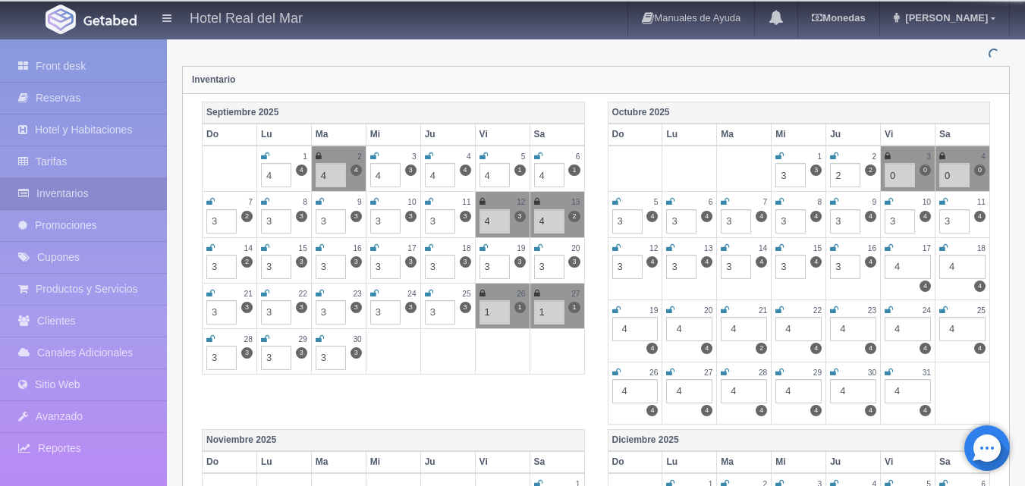
type input "3"
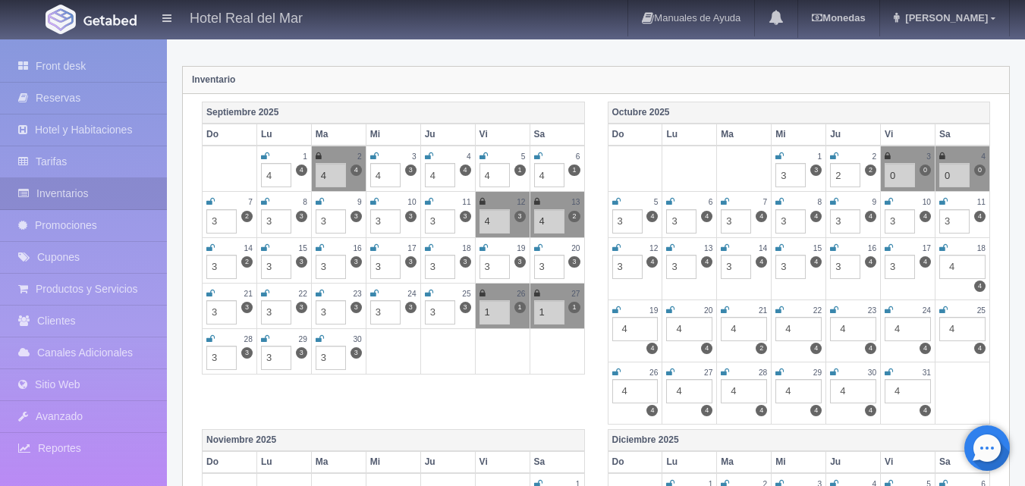
type input "3"
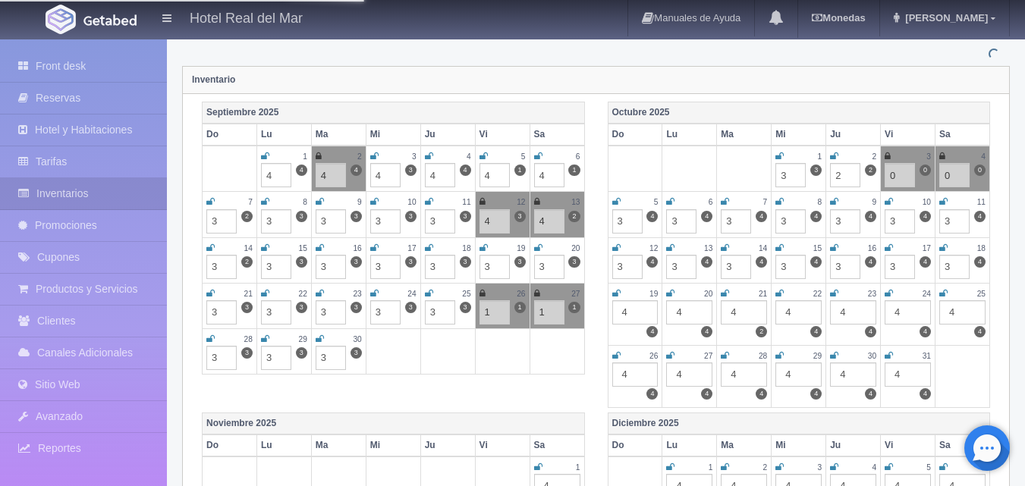
type input "3"
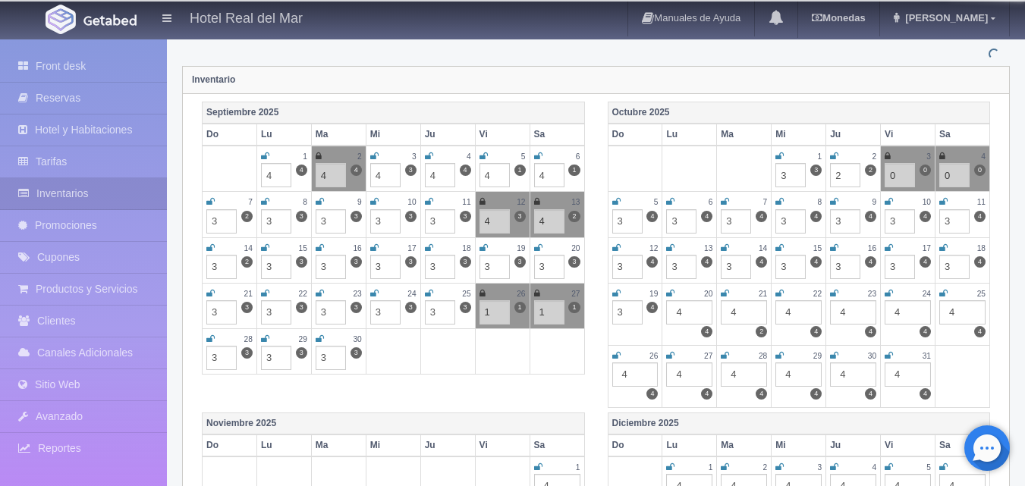
type input "3"
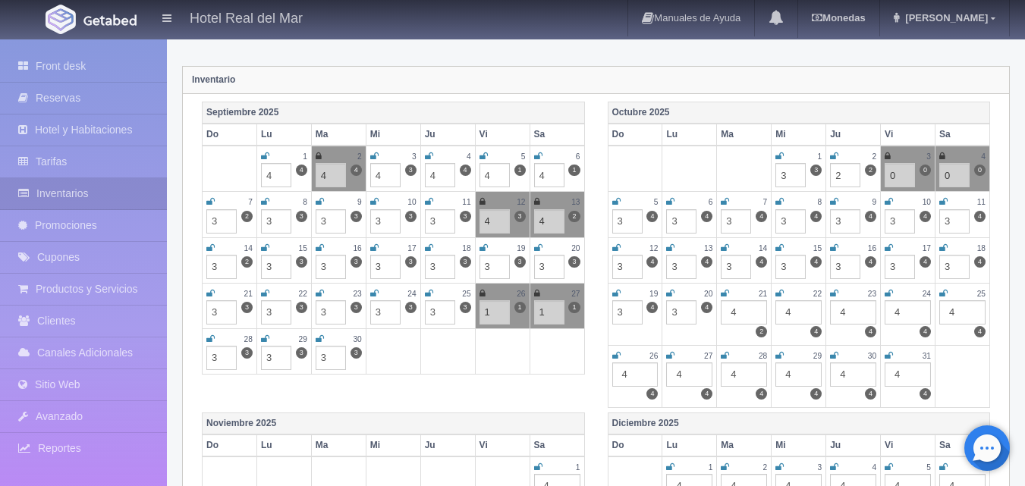
type input "3"
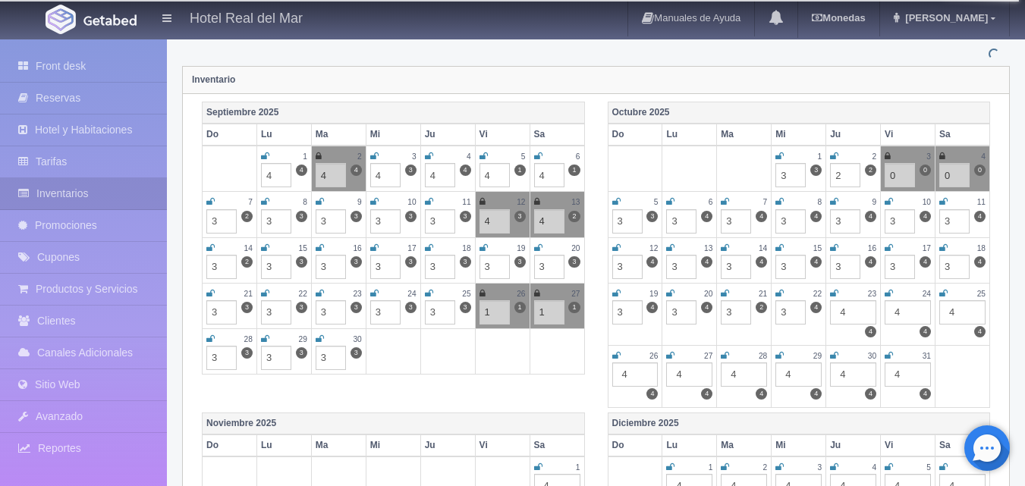
type input "3"
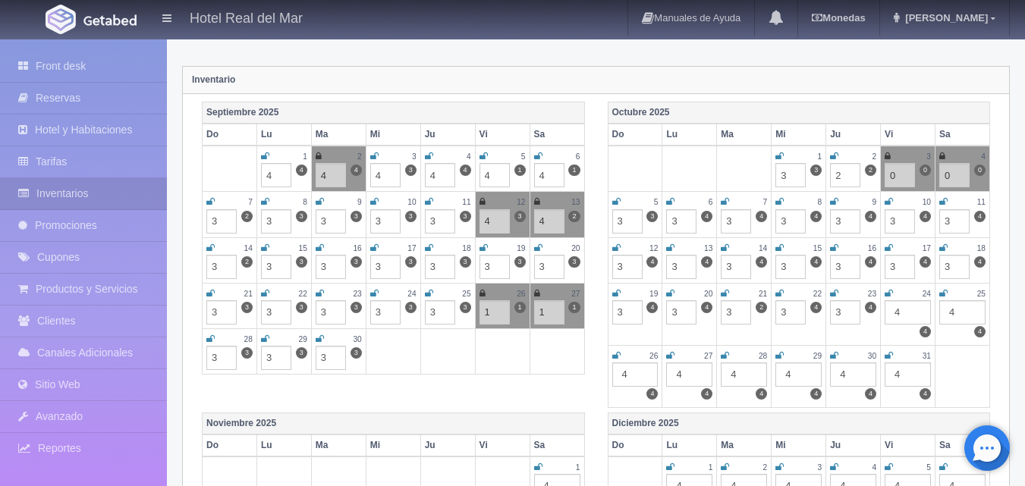
type input "3"
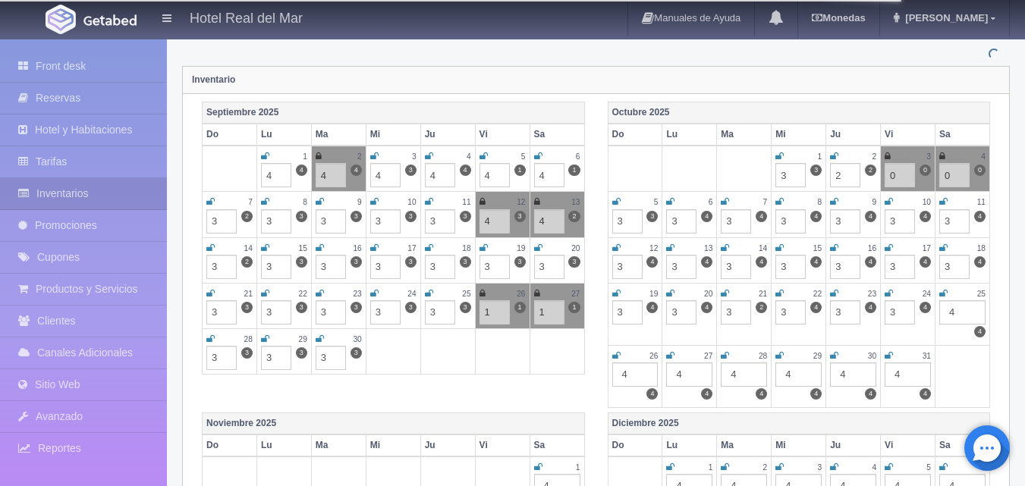
type input "3"
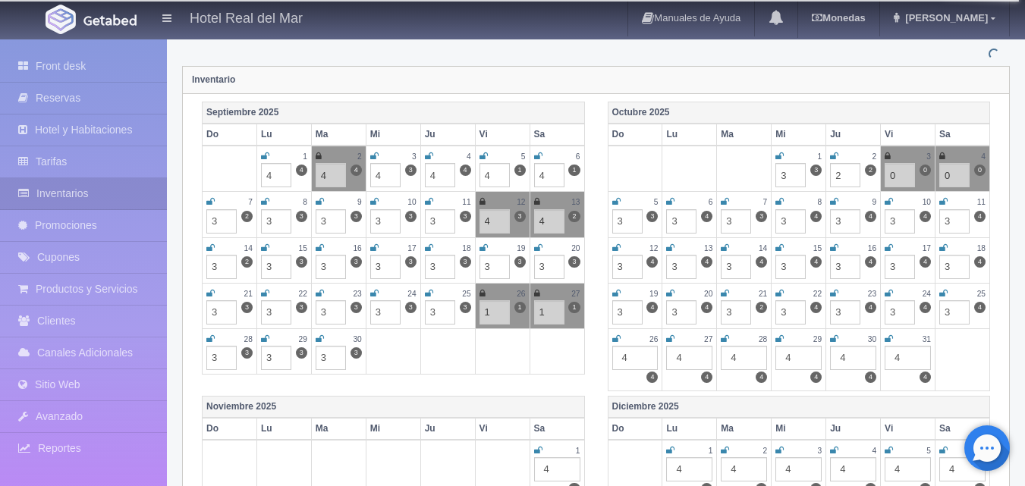
type input "3"
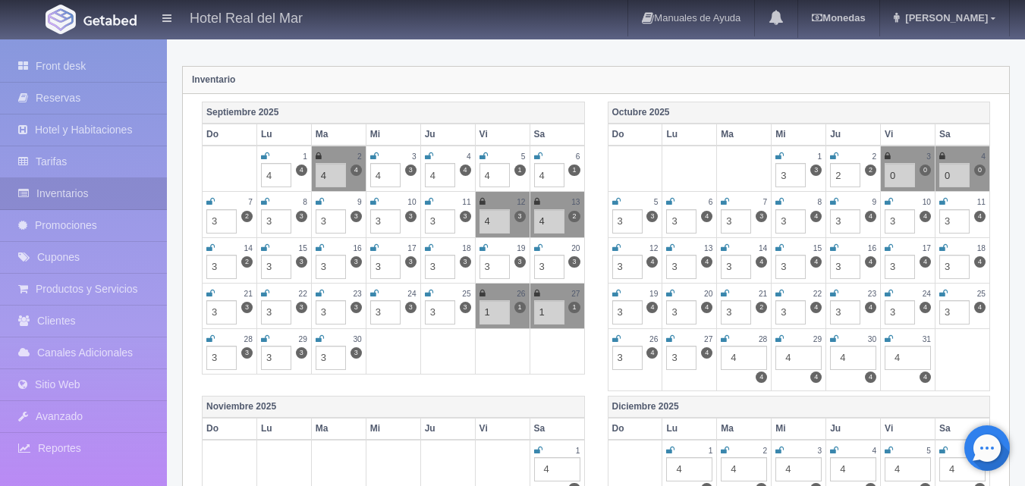
type input "3"
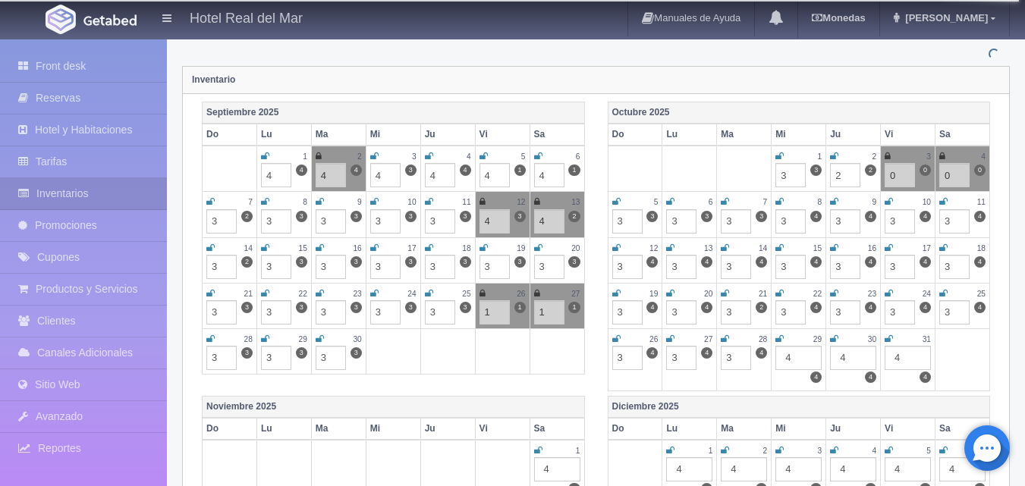
type input "3"
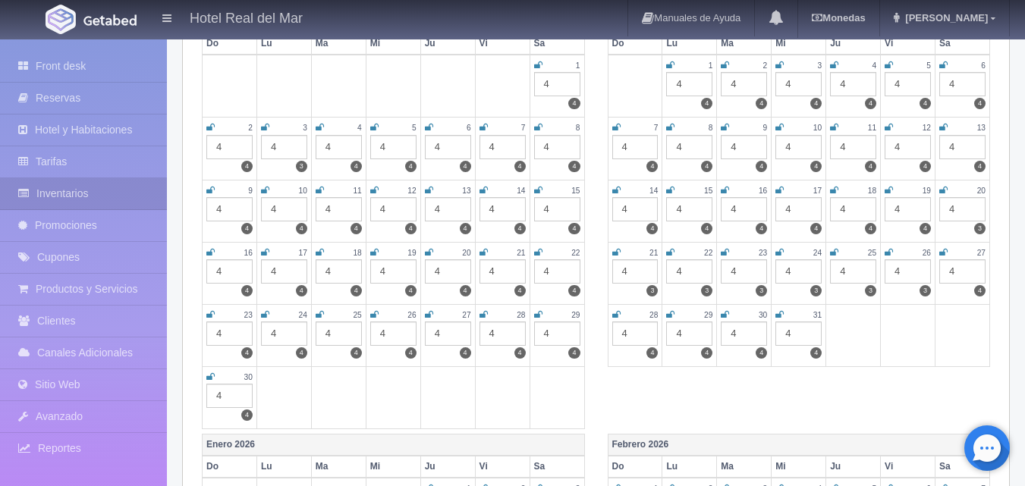
scroll to position [425, 0]
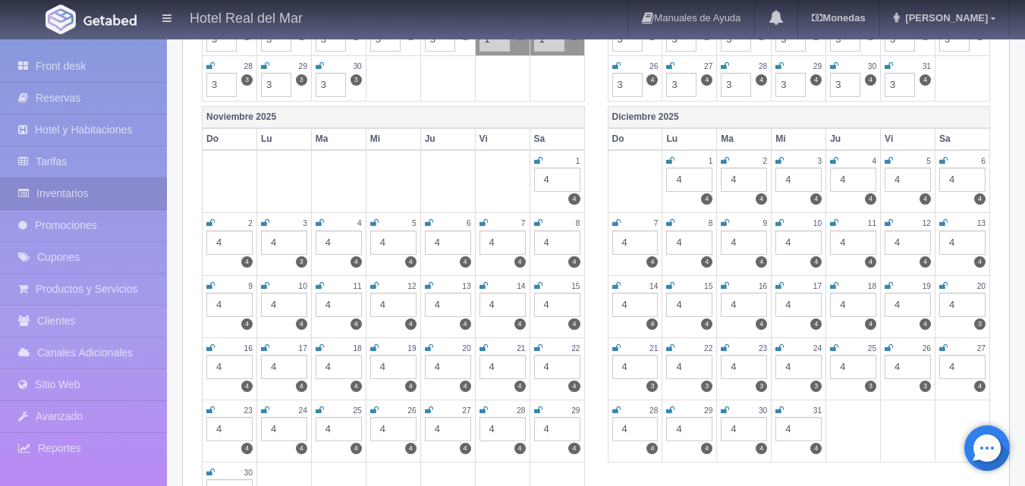
type input "3"
click at [551, 177] on div "4" at bounding box center [557, 180] width 46 height 24
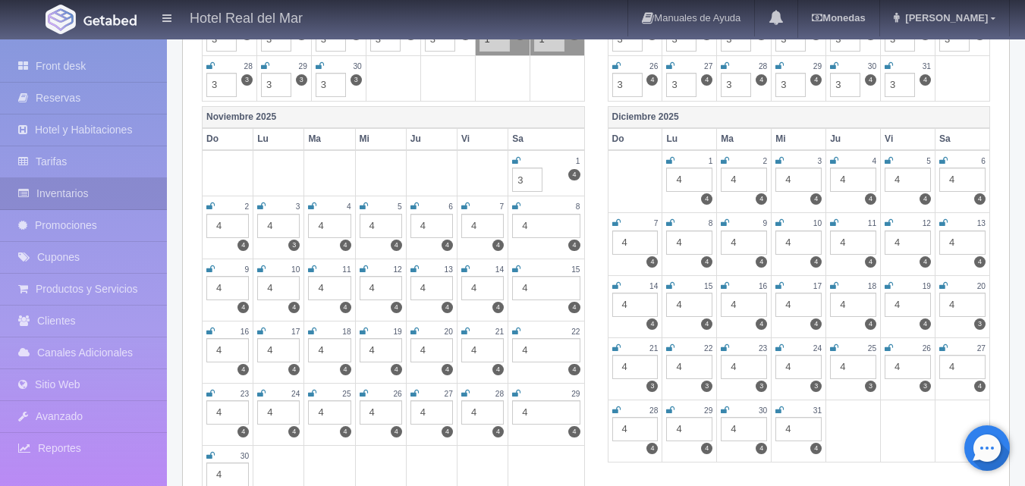
type input "3"
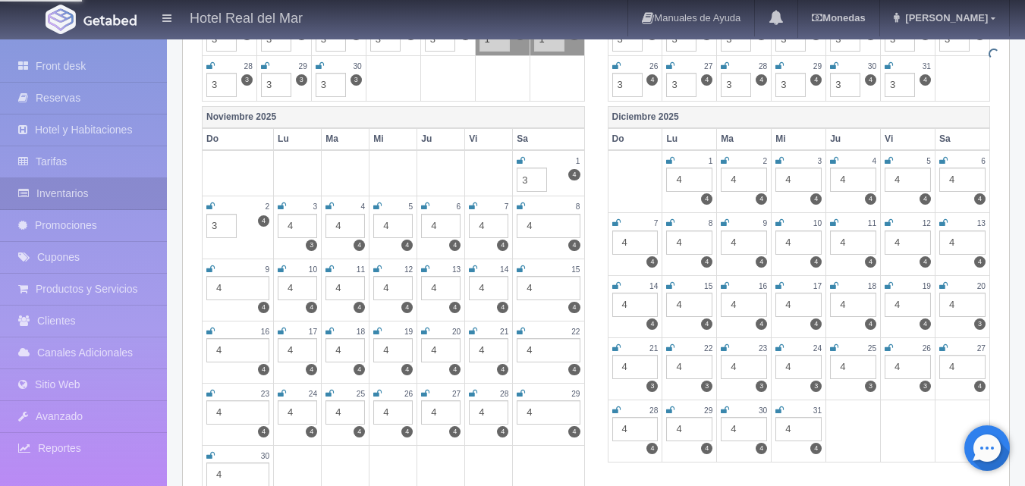
type input "3"
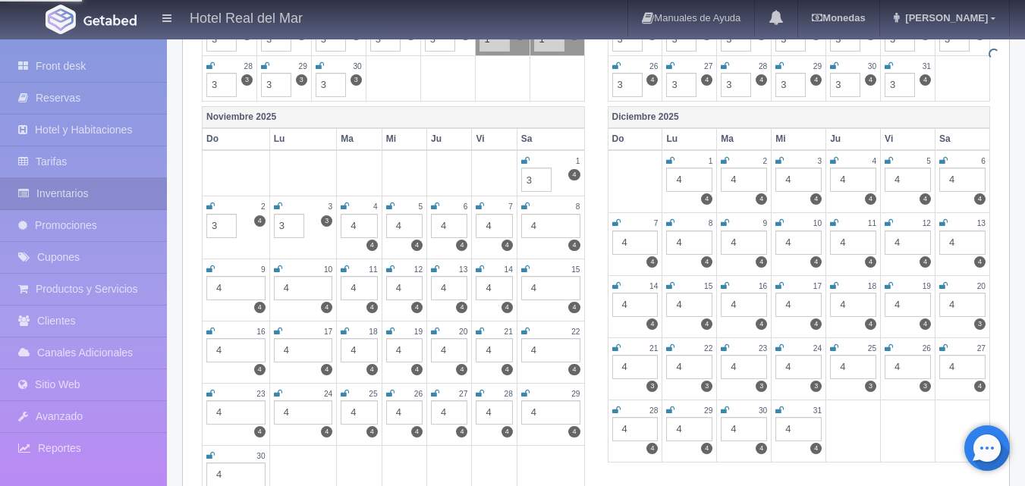
type input "3"
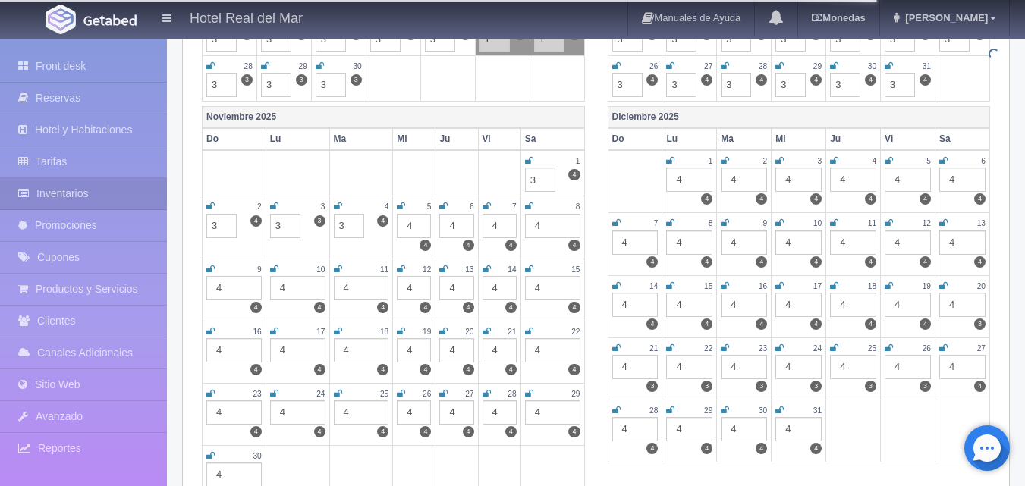
type input "3"
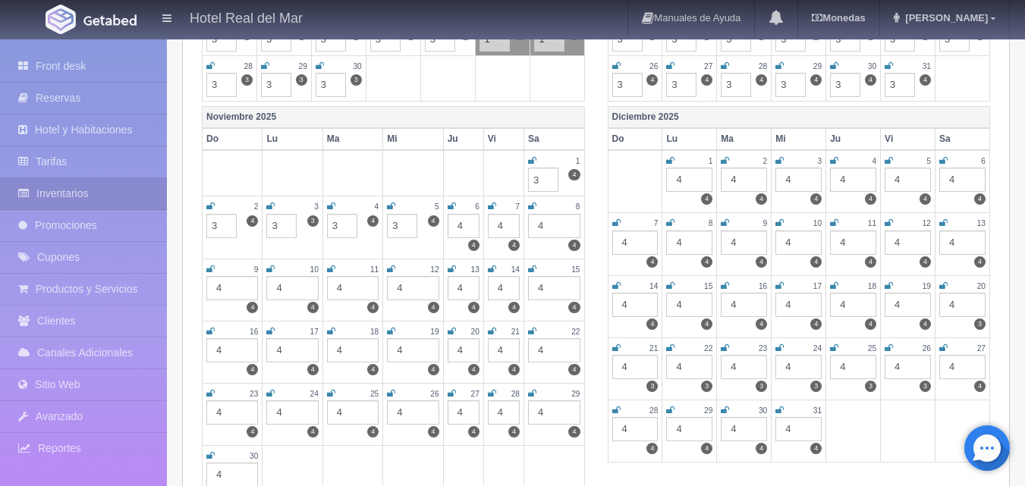
type input "3"
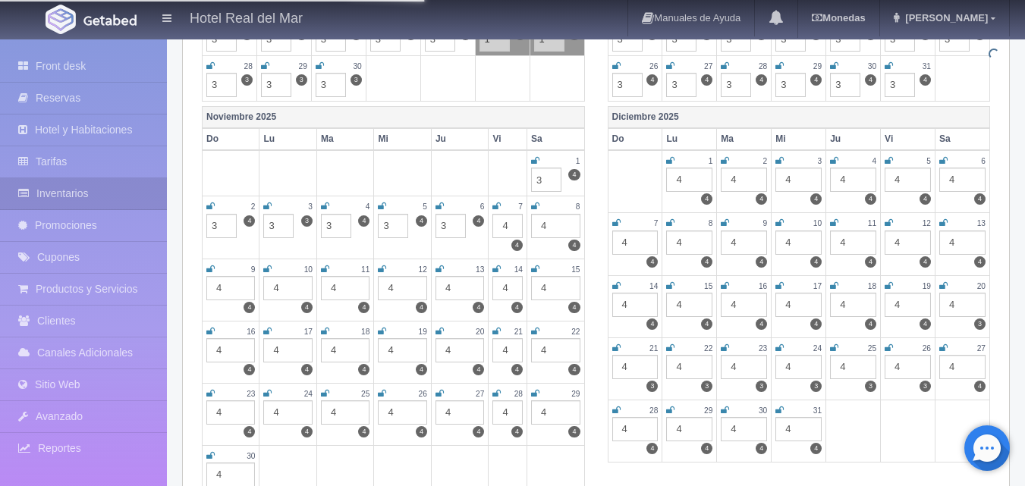
type input "3"
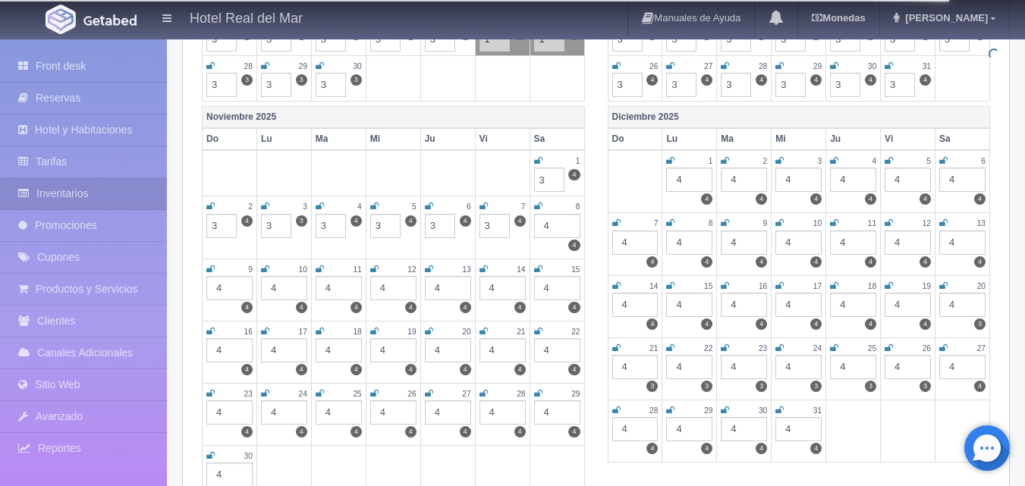
type input "3"
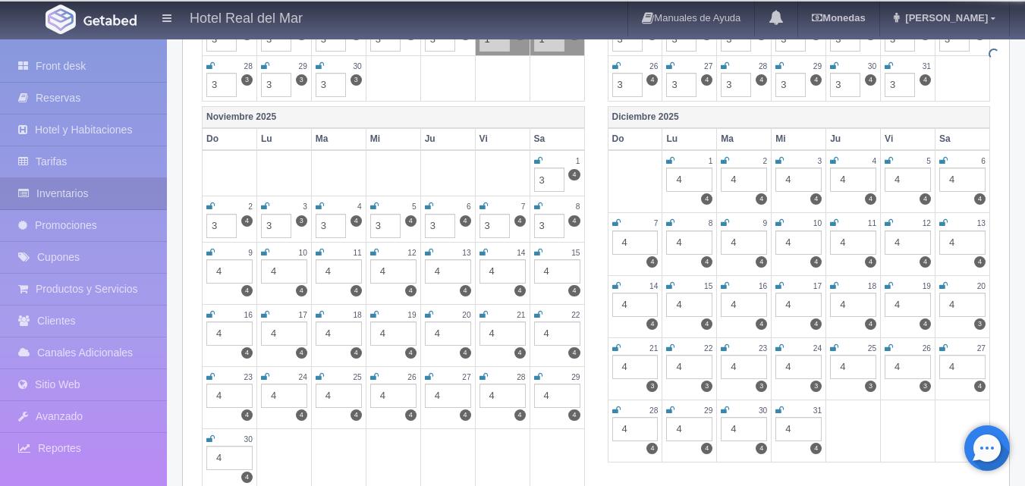
type input "3"
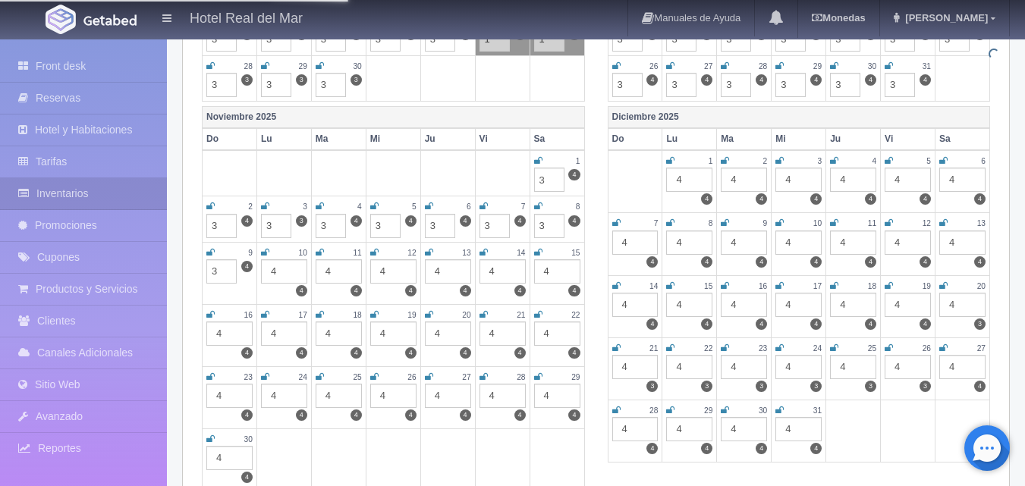
type input "3"
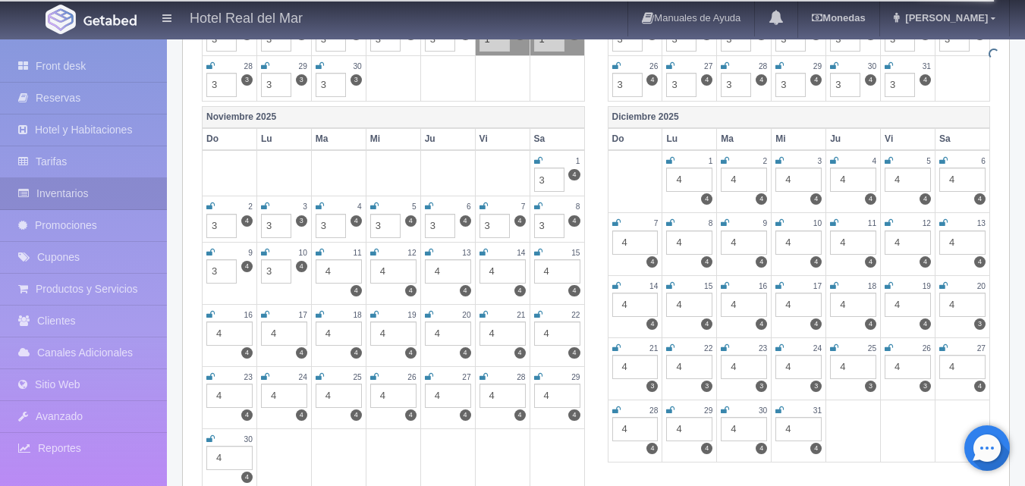
type input "3"
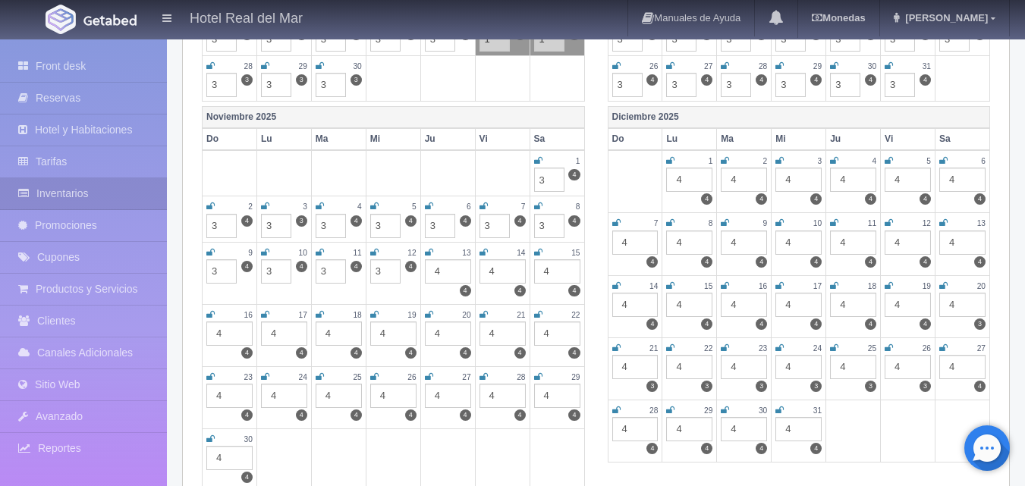
type input "3"
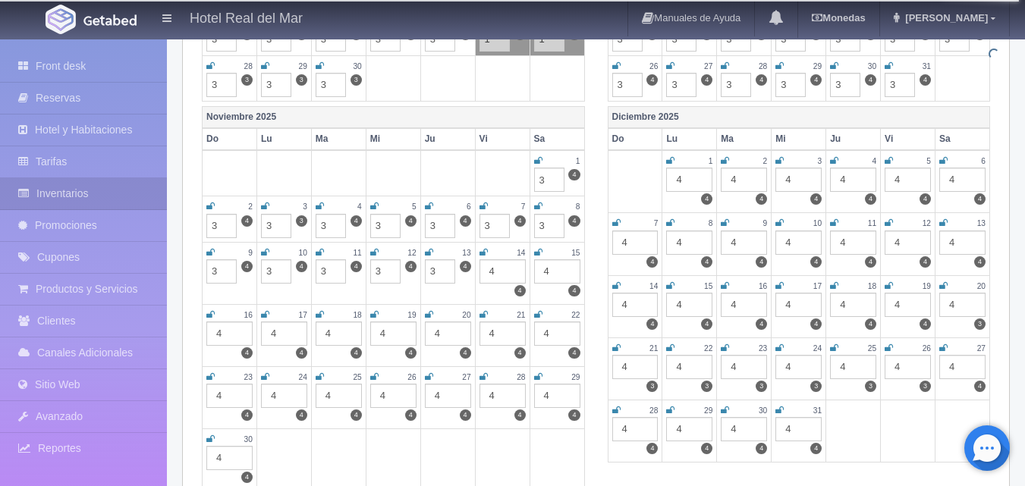
type input "3"
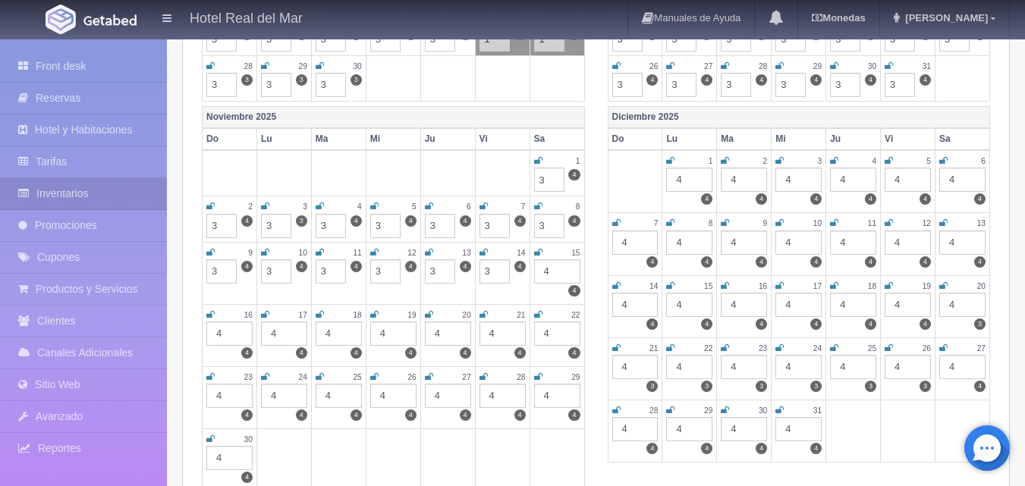
type input "3"
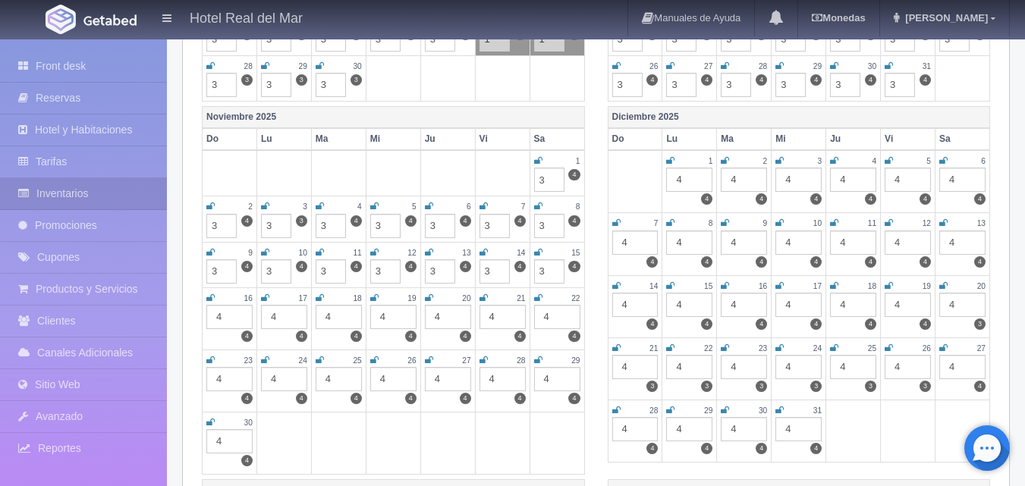
type input "3"
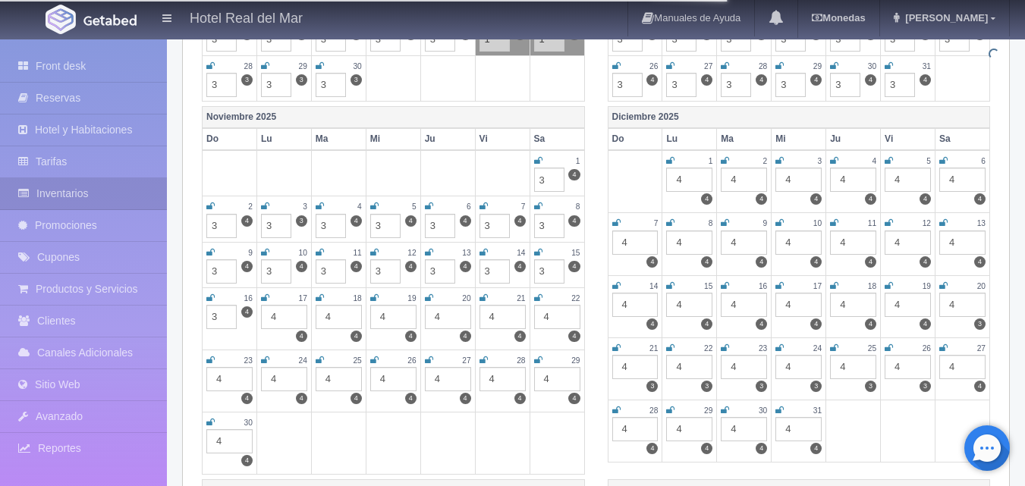
type input "3"
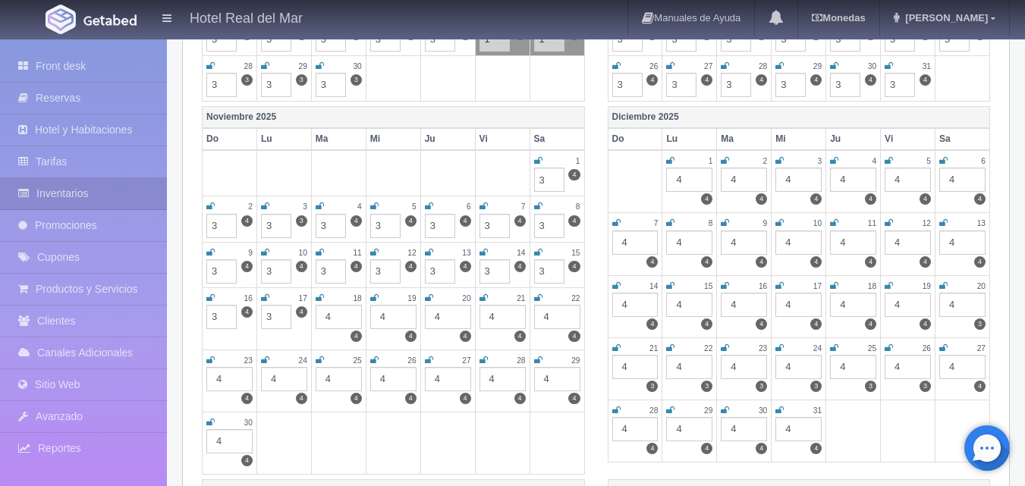
type input "3"
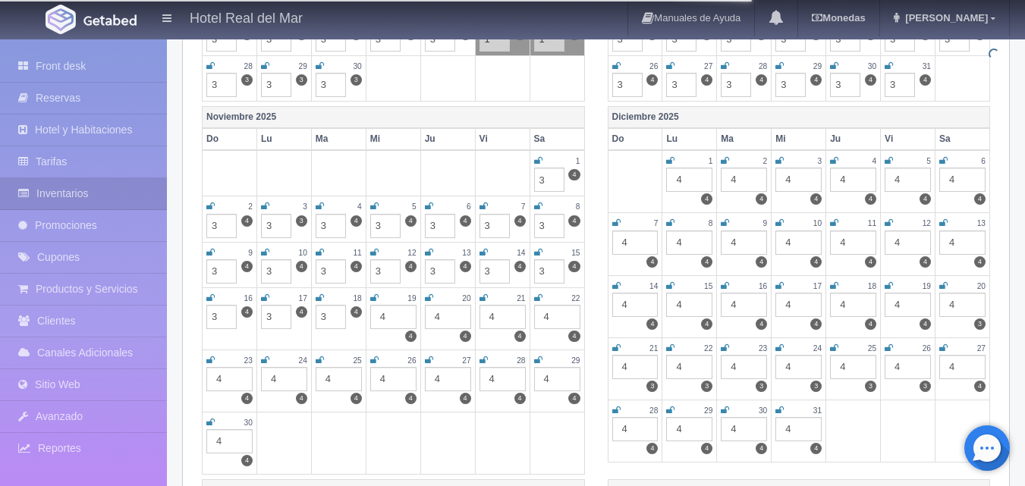
type input "3"
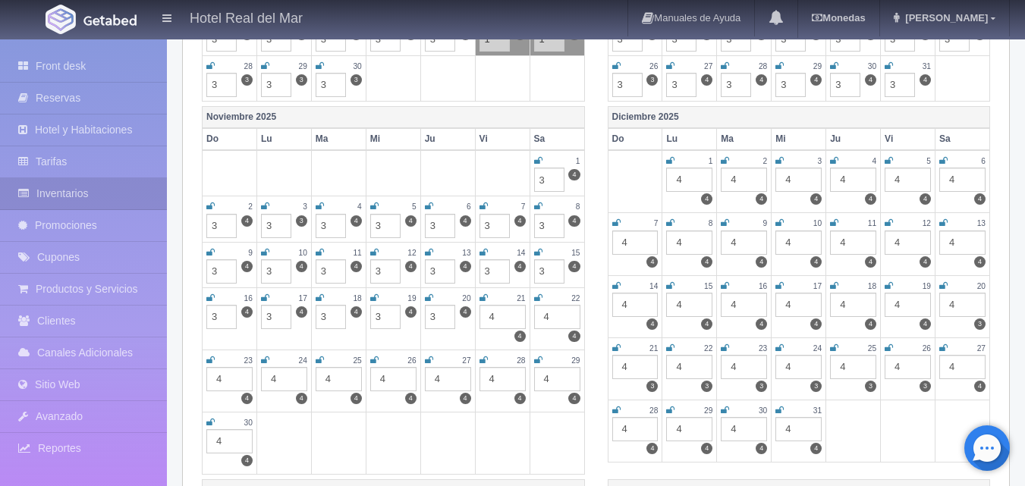
type input "3"
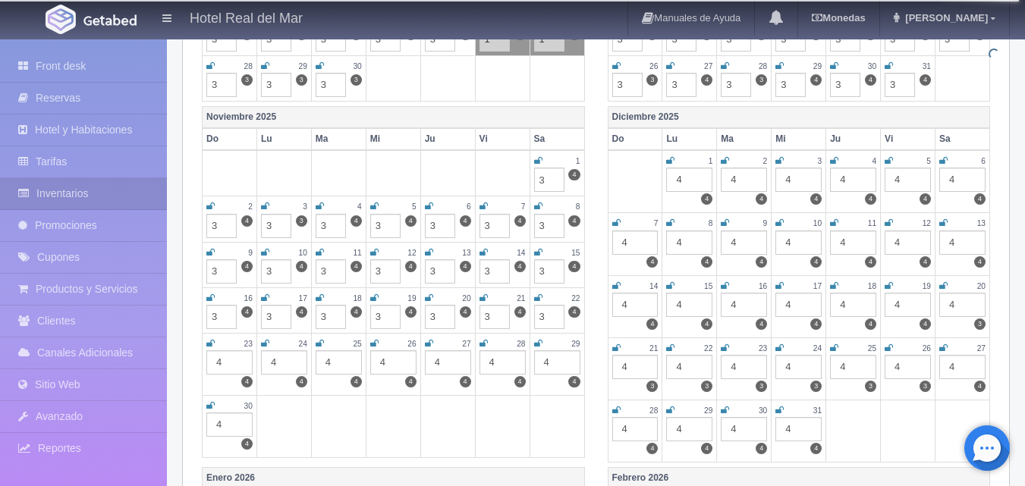
type input "3"
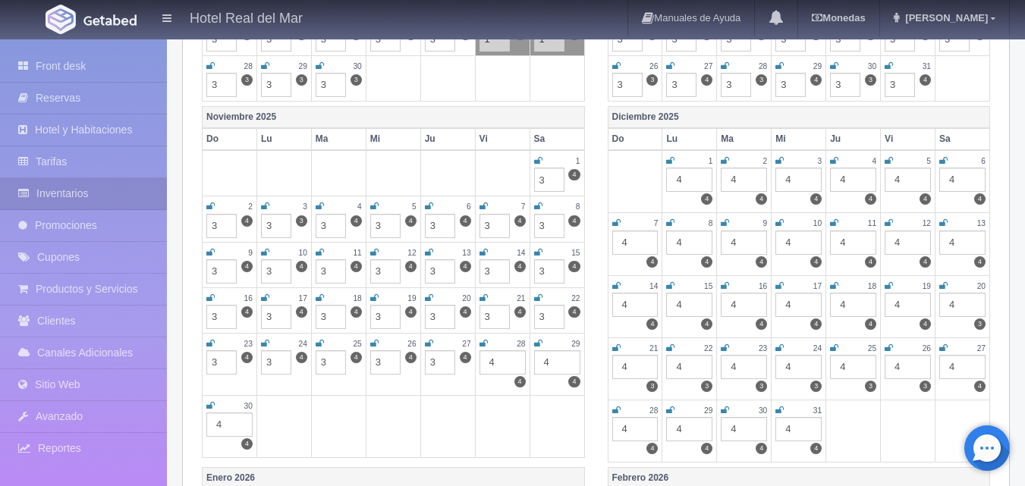
type input "3"
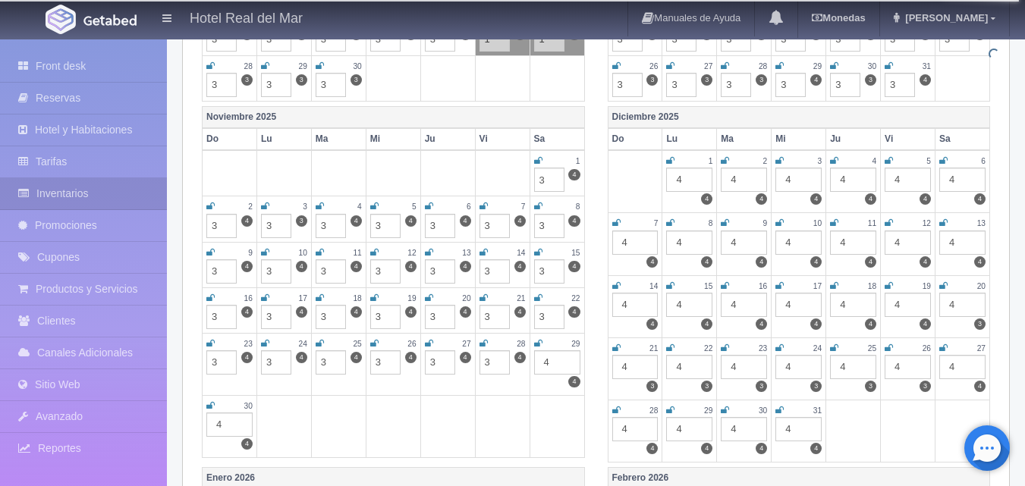
type input "3"
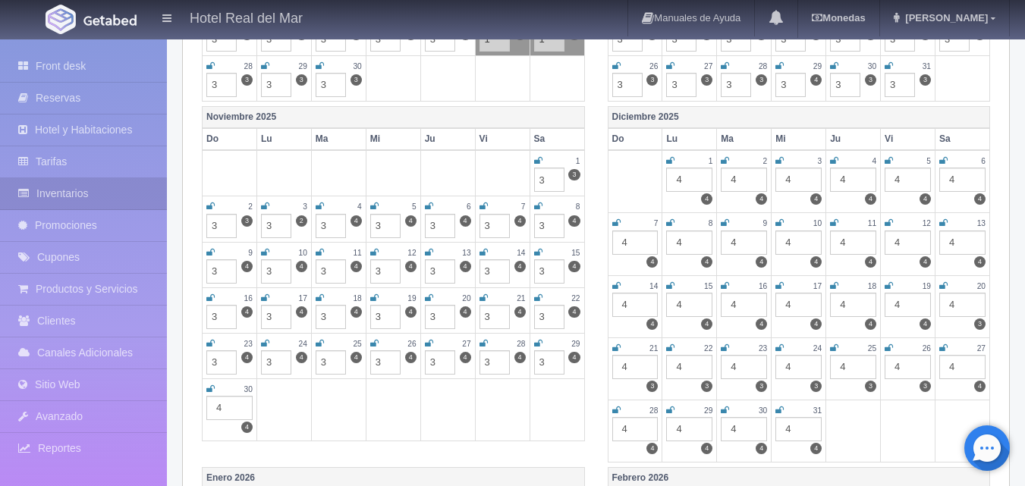
type input "3"
click at [685, 179] on div "4" at bounding box center [689, 180] width 46 height 24
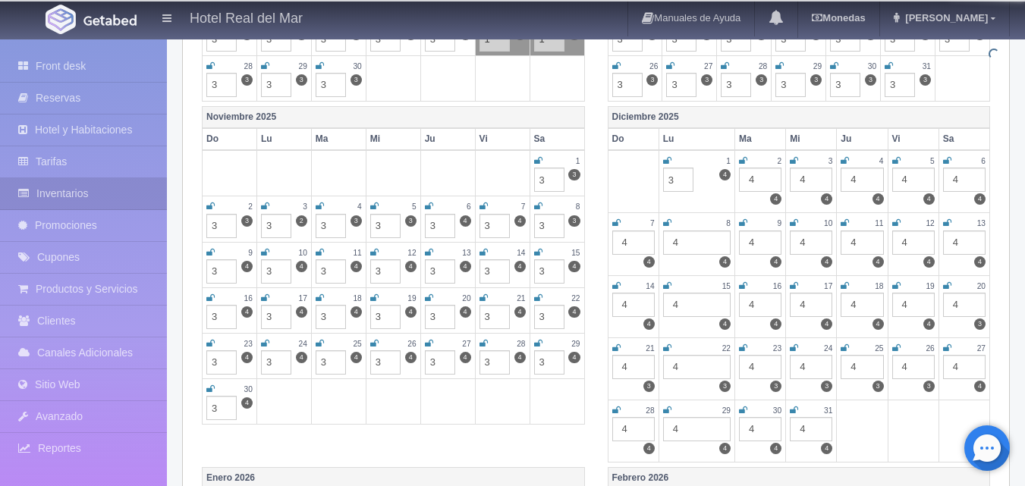
type input "3"
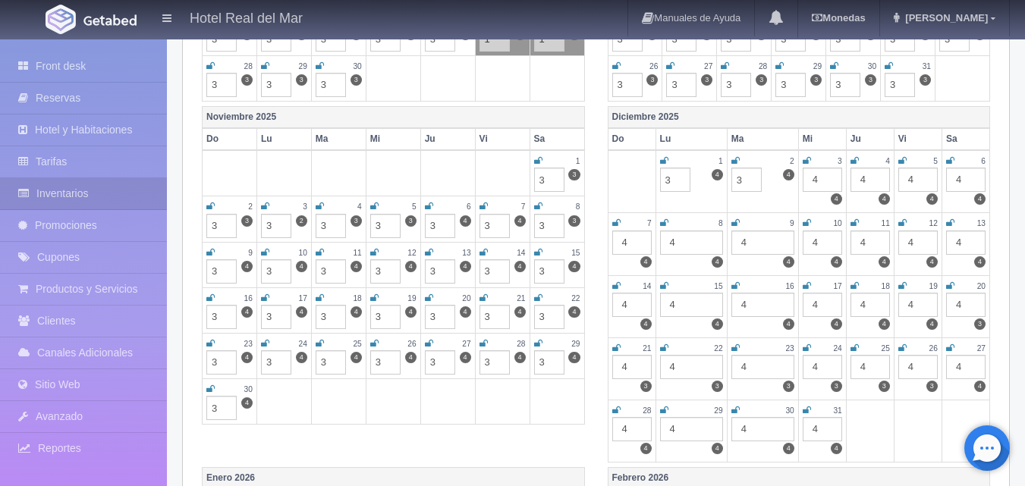
type input "3"
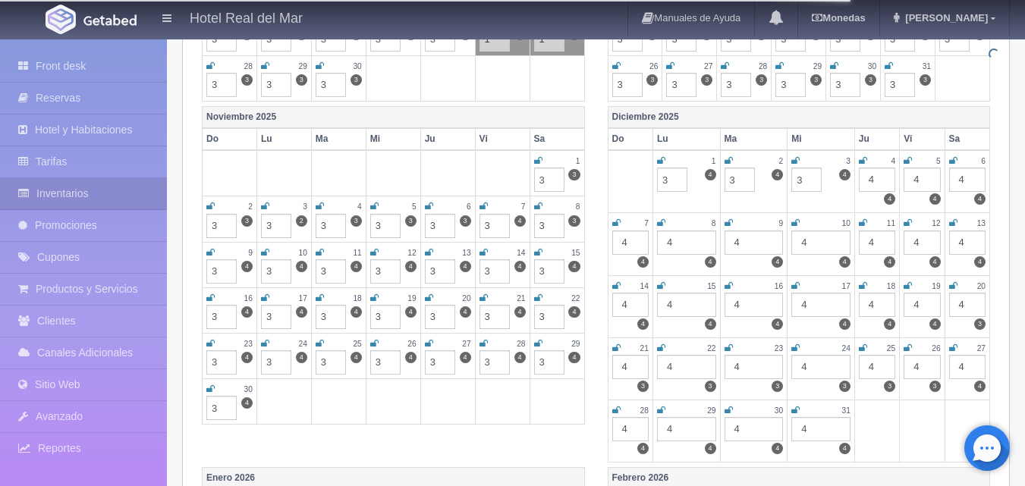
type input "3"
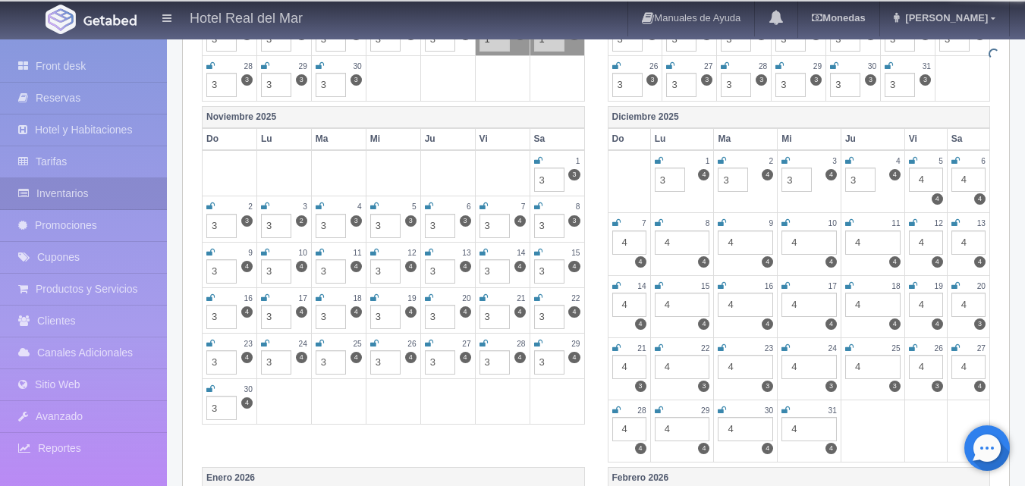
type input "3"
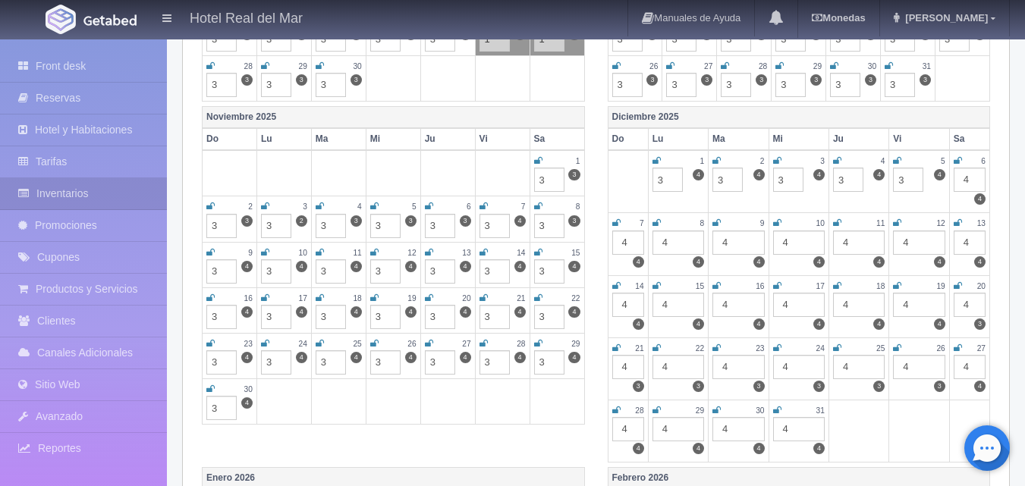
type input "3"
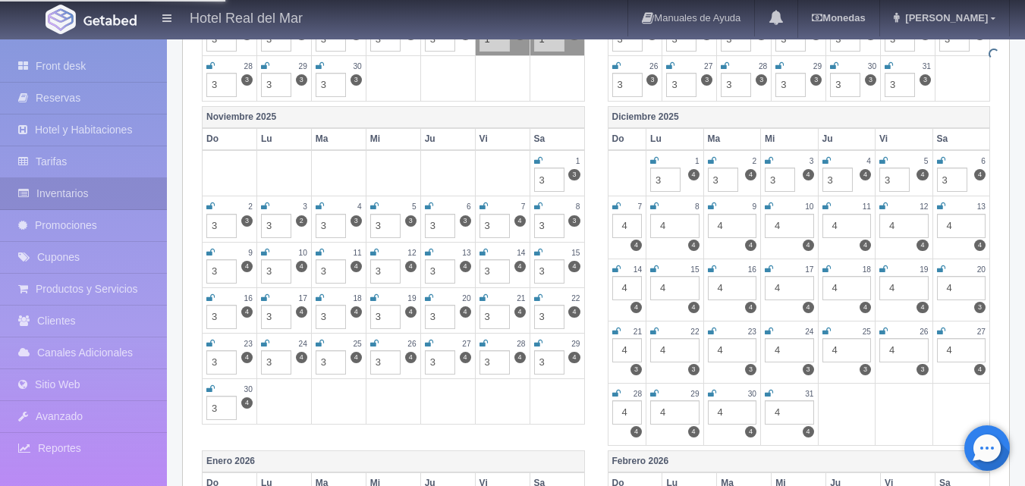
type input "3"
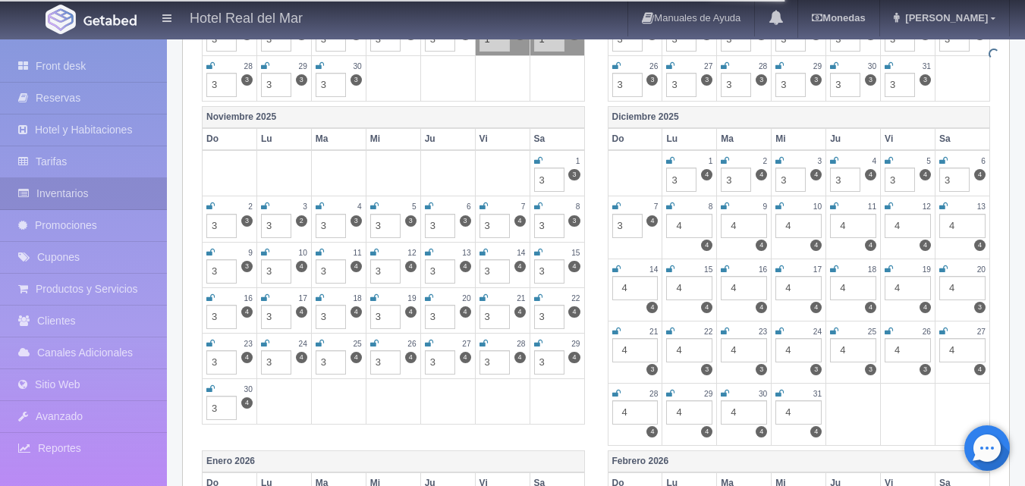
type input "3"
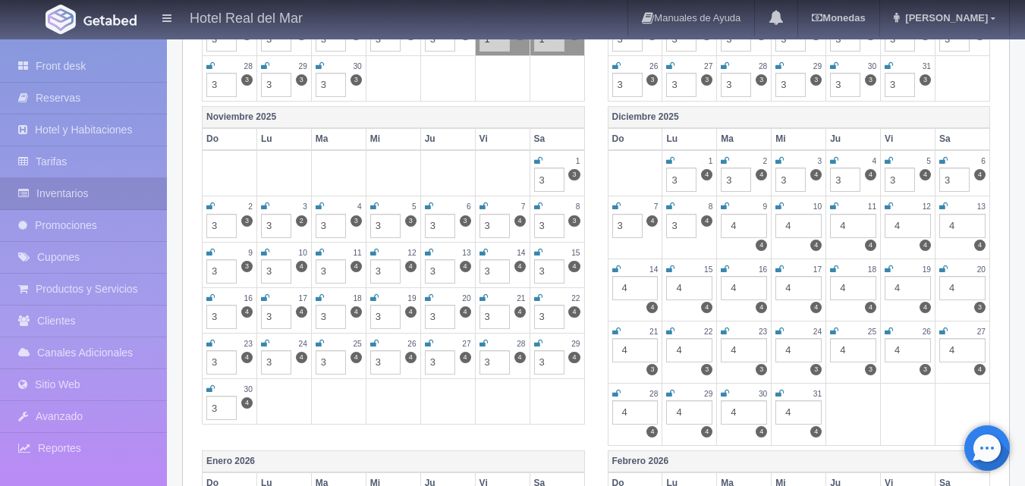
type input "3"
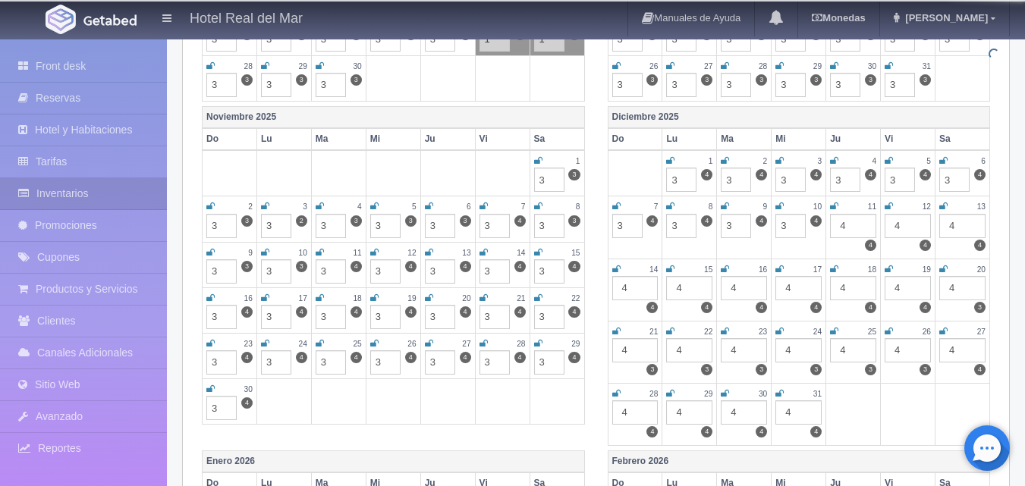
type input "3"
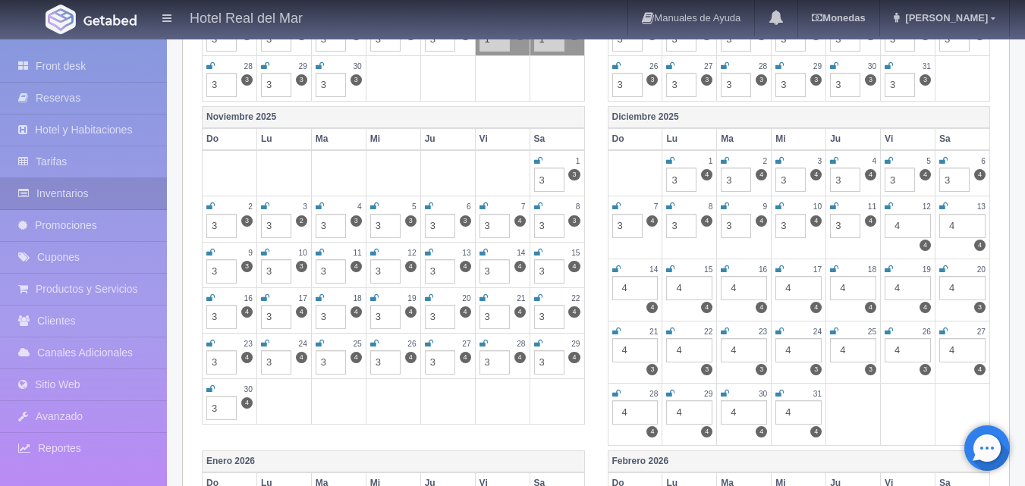
type input "3"
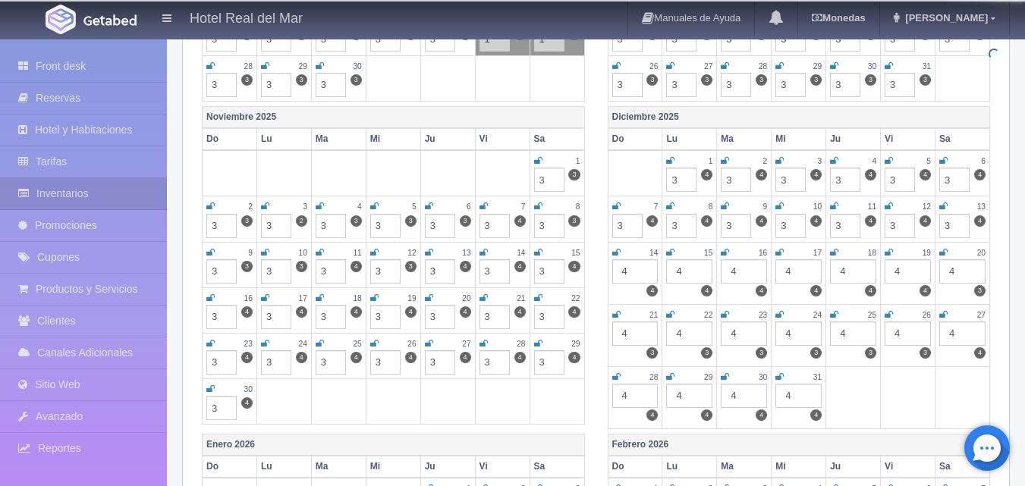
type input "3"
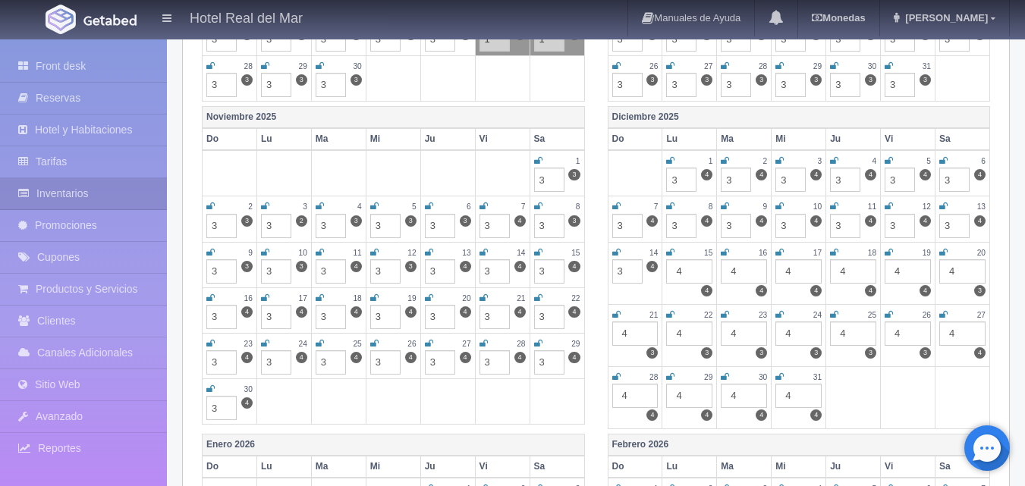
type input "3"
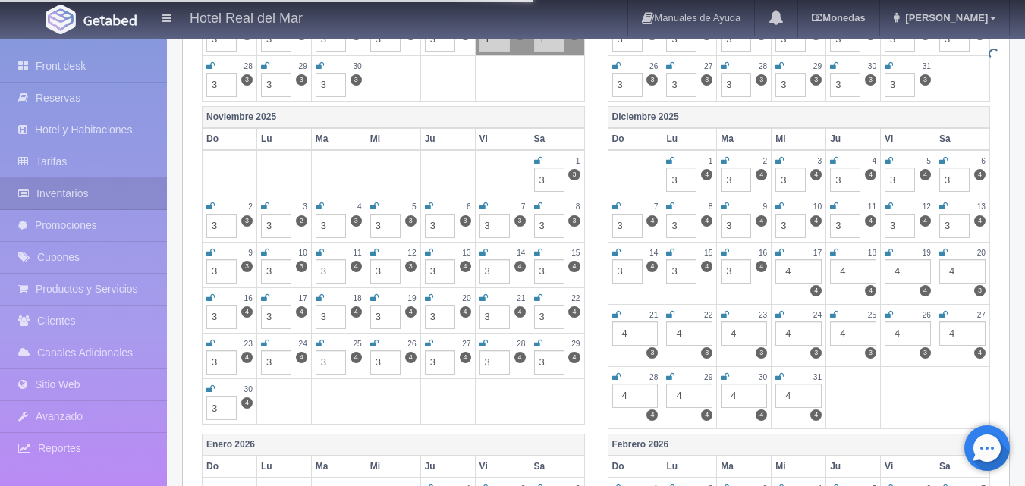
type input "3"
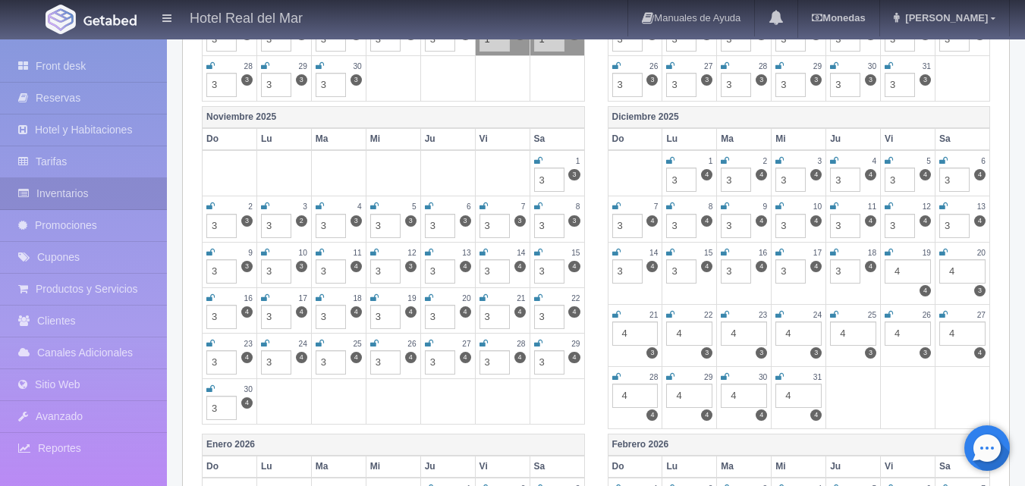
type input "3"
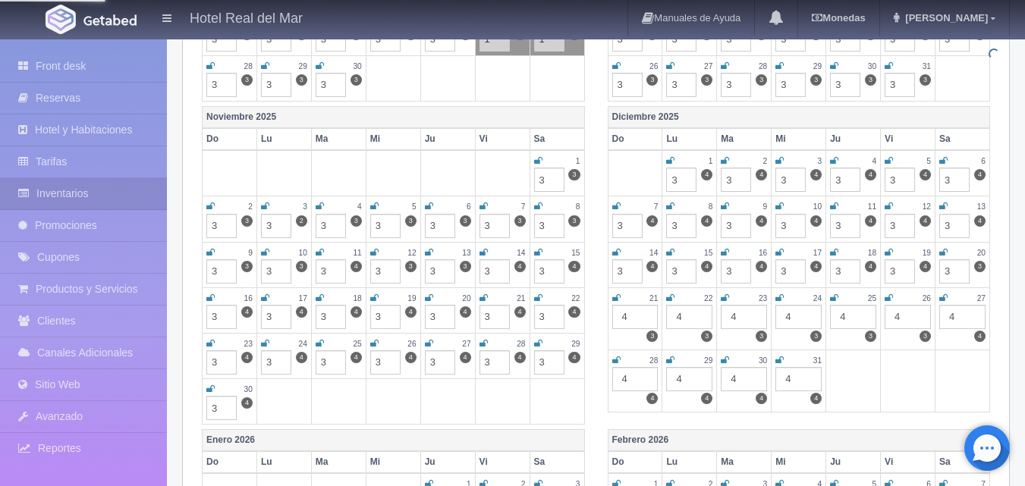
type input "3"
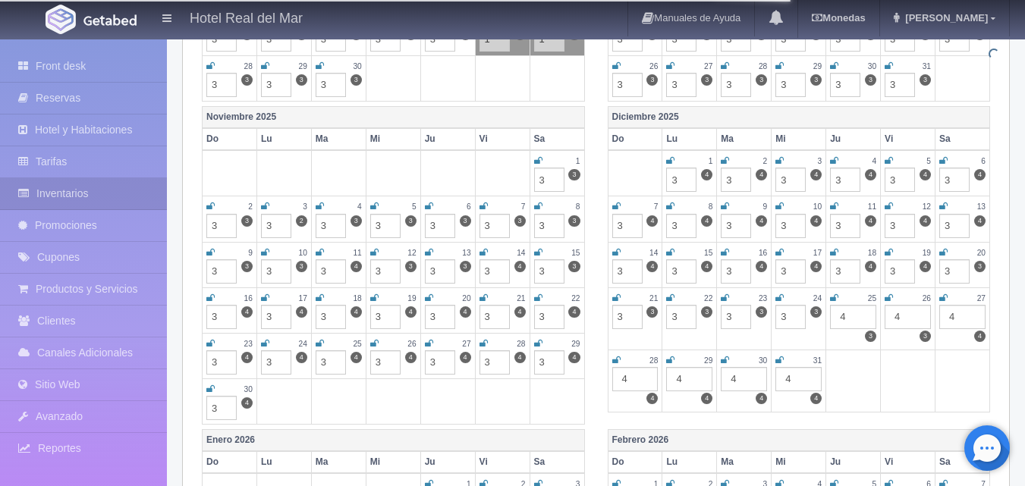
type input "3"
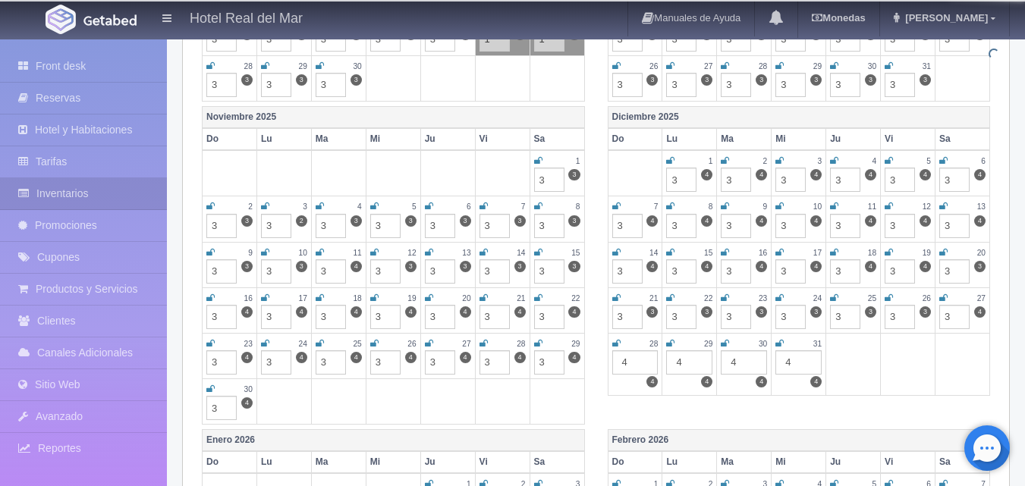
type input "3"
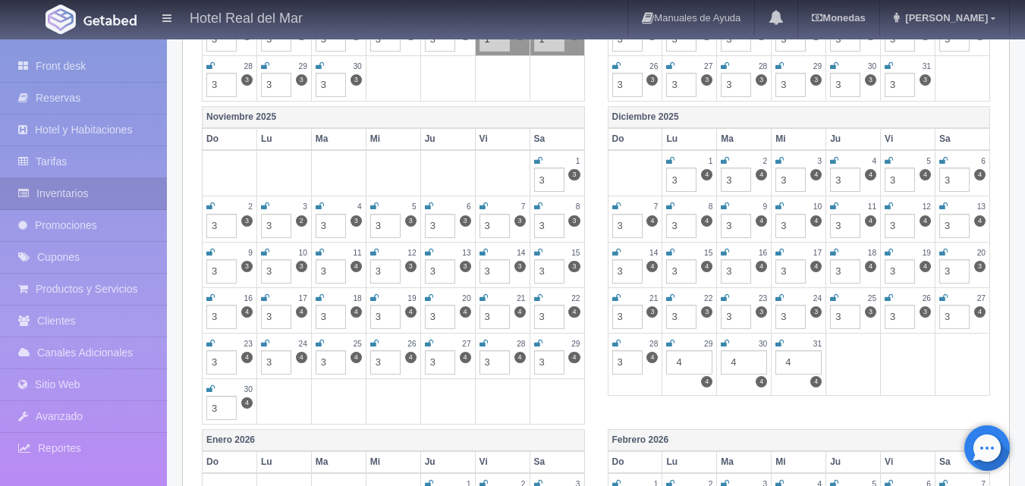
type input "3"
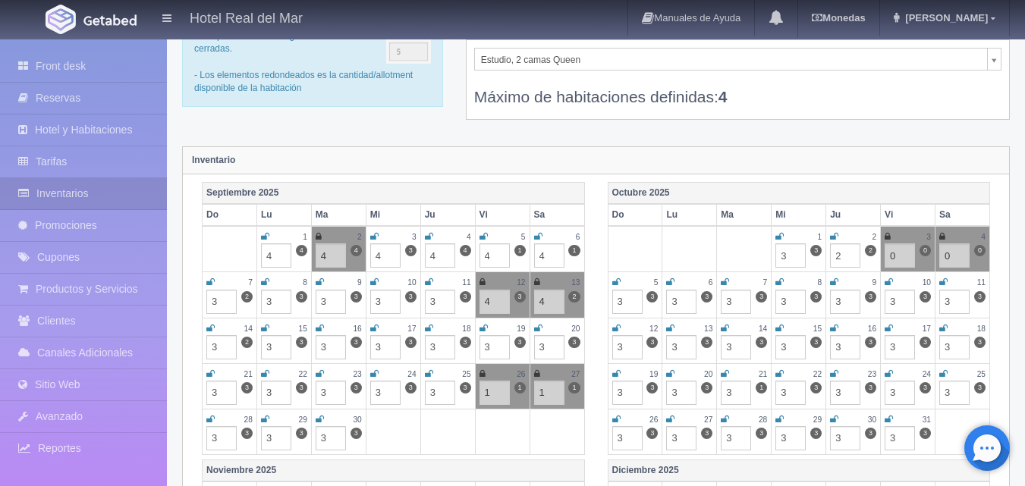
scroll to position [45, 0]
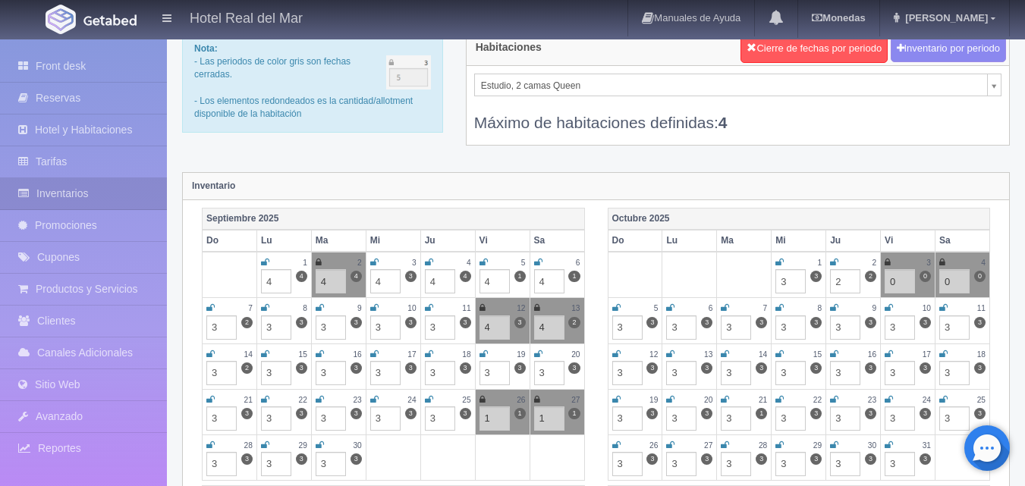
click at [535, 259] on icon at bounding box center [538, 262] width 8 height 9
click at [541, 262] on icon at bounding box center [538, 262] width 8 height 9
